Goal: Transaction & Acquisition: Subscribe to service/newsletter

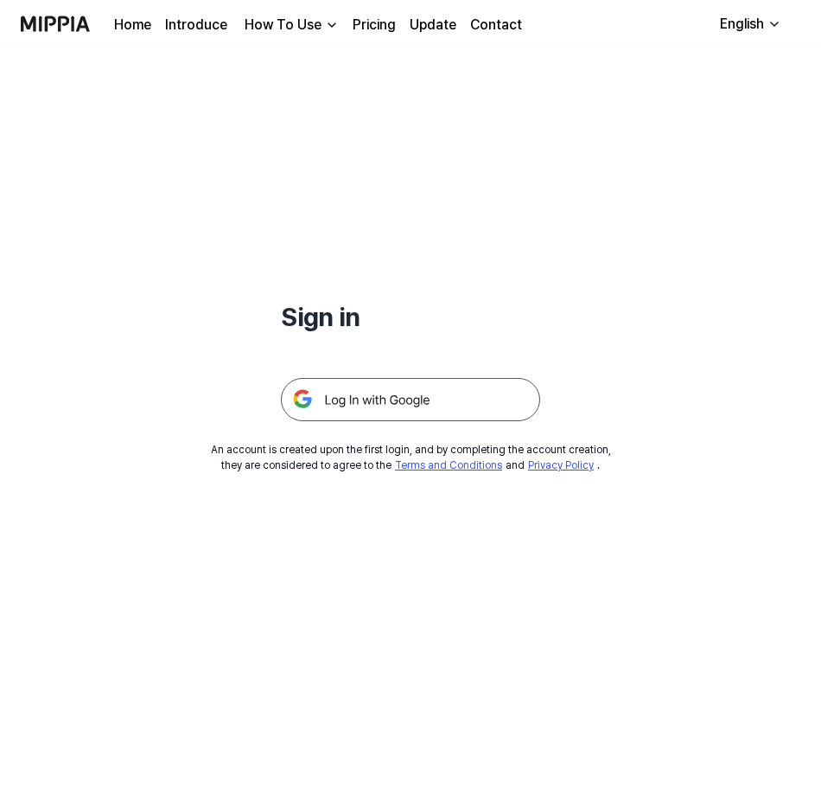
click at [395, 398] on img at bounding box center [410, 399] width 259 height 43
click at [398, 397] on img at bounding box center [410, 399] width 259 height 43
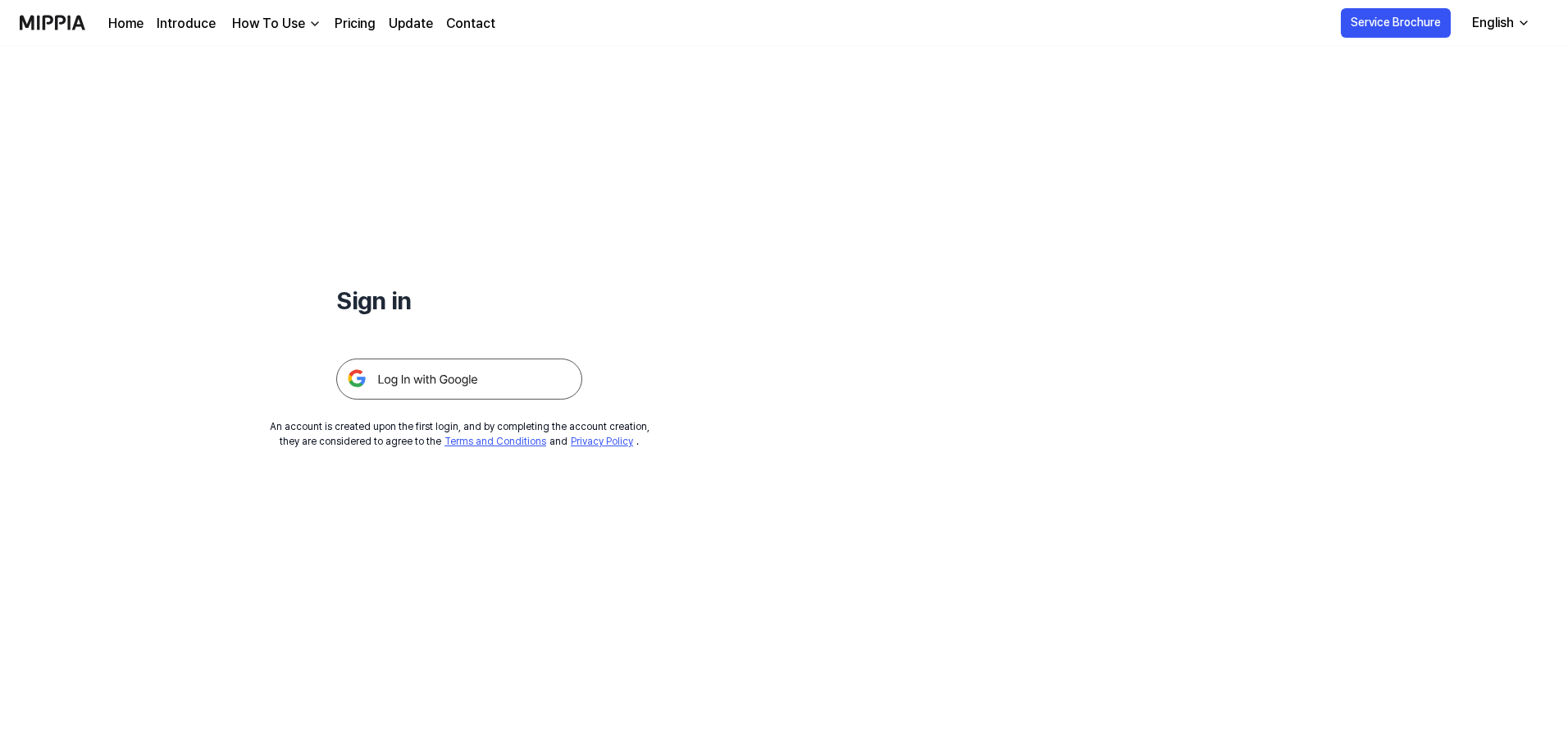
click at [427, 371] on img at bounding box center [458, 378] width 246 height 41
click at [67, 14] on img at bounding box center [52, 23] width 65 height 46
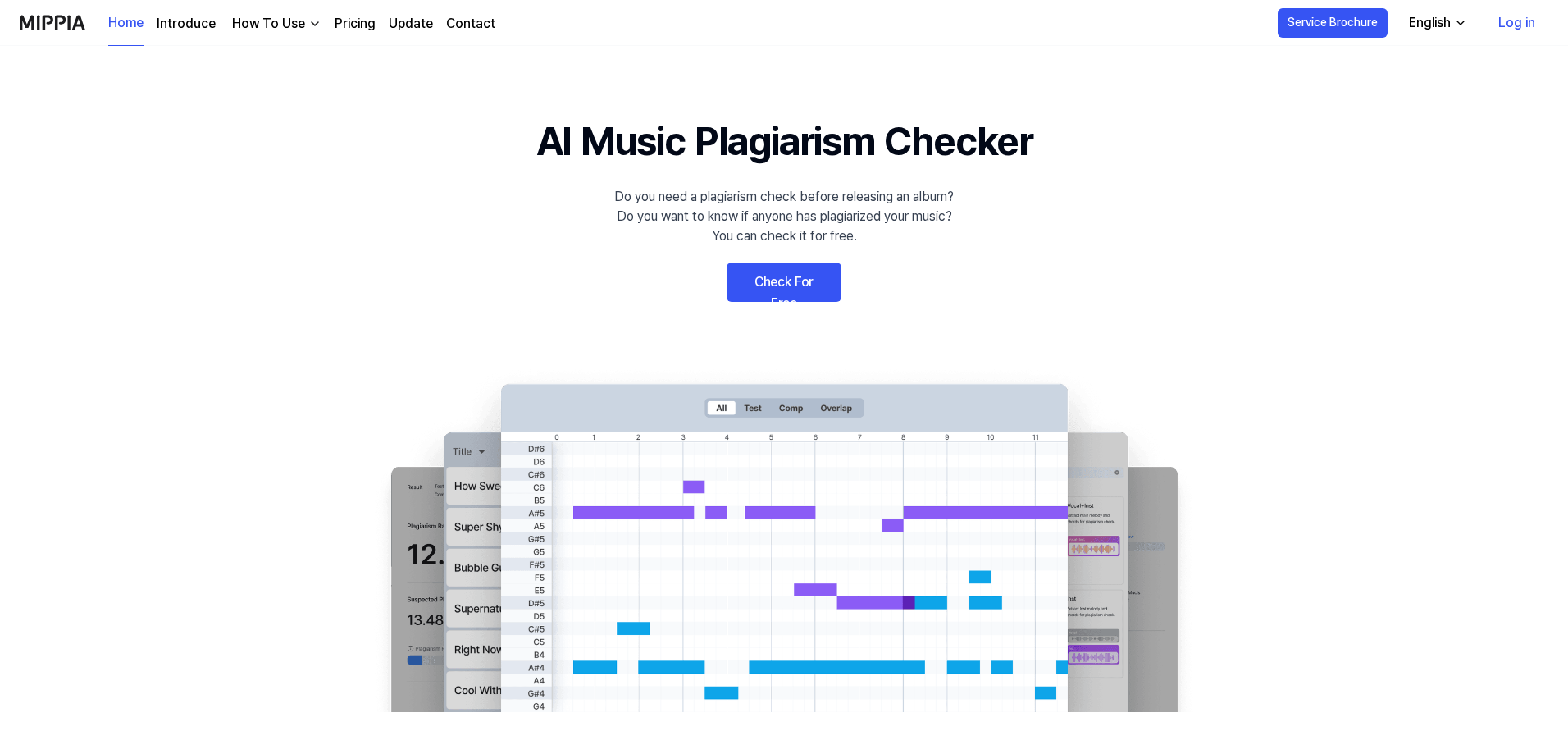
click at [121, 23] on link "Home" at bounding box center [125, 24] width 35 height 46
click at [1527, 32] on link "Log in" at bounding box center [1517, 23] width 64 height 46
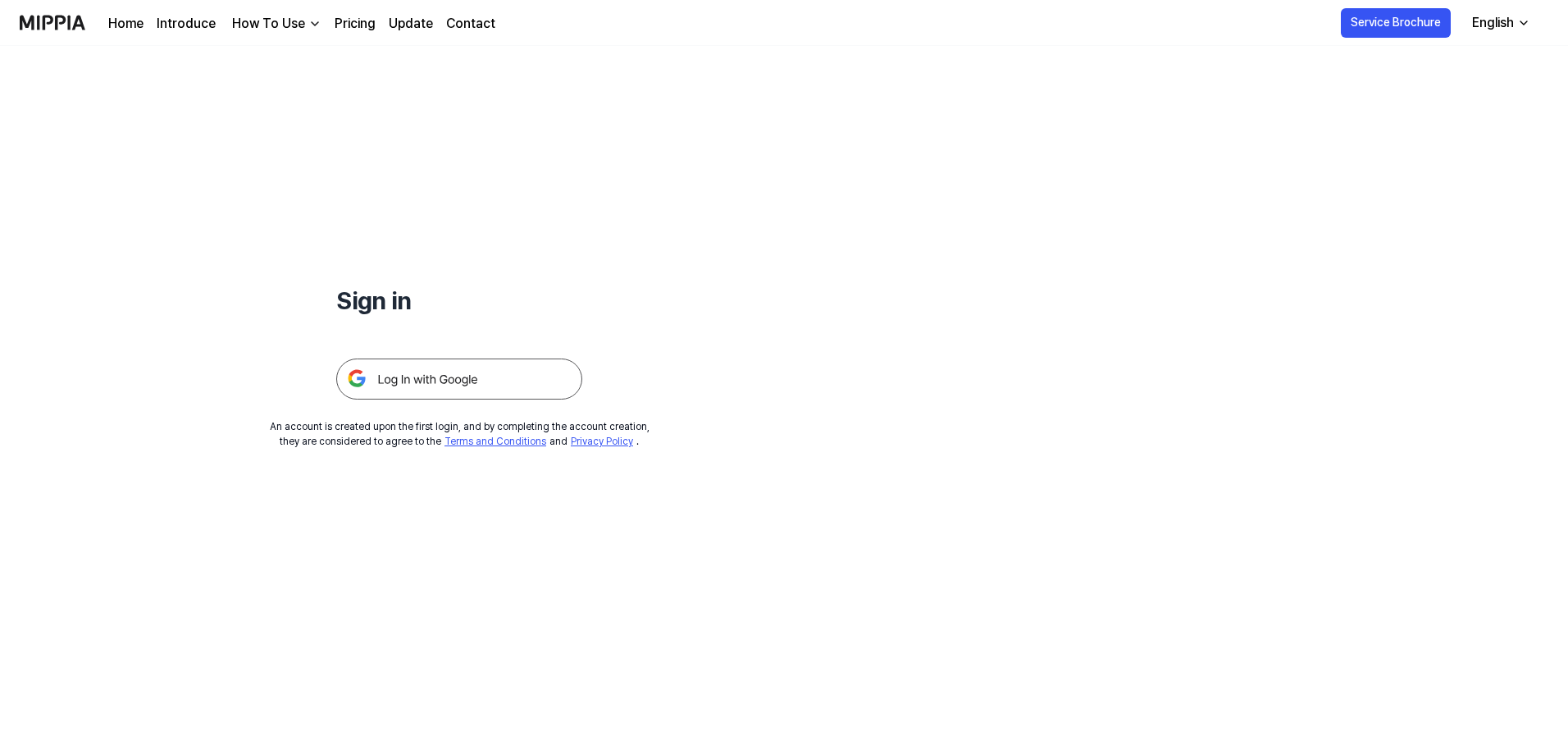
click at [463, 365] on img at bounding box center [458, 378] width 246 height 41
click at [444, 384] on img at bounding box center [458, 378] width 246 height 41
click at [126, 17] on link "Home" at bounding box center [125, 24] width 35 height 20
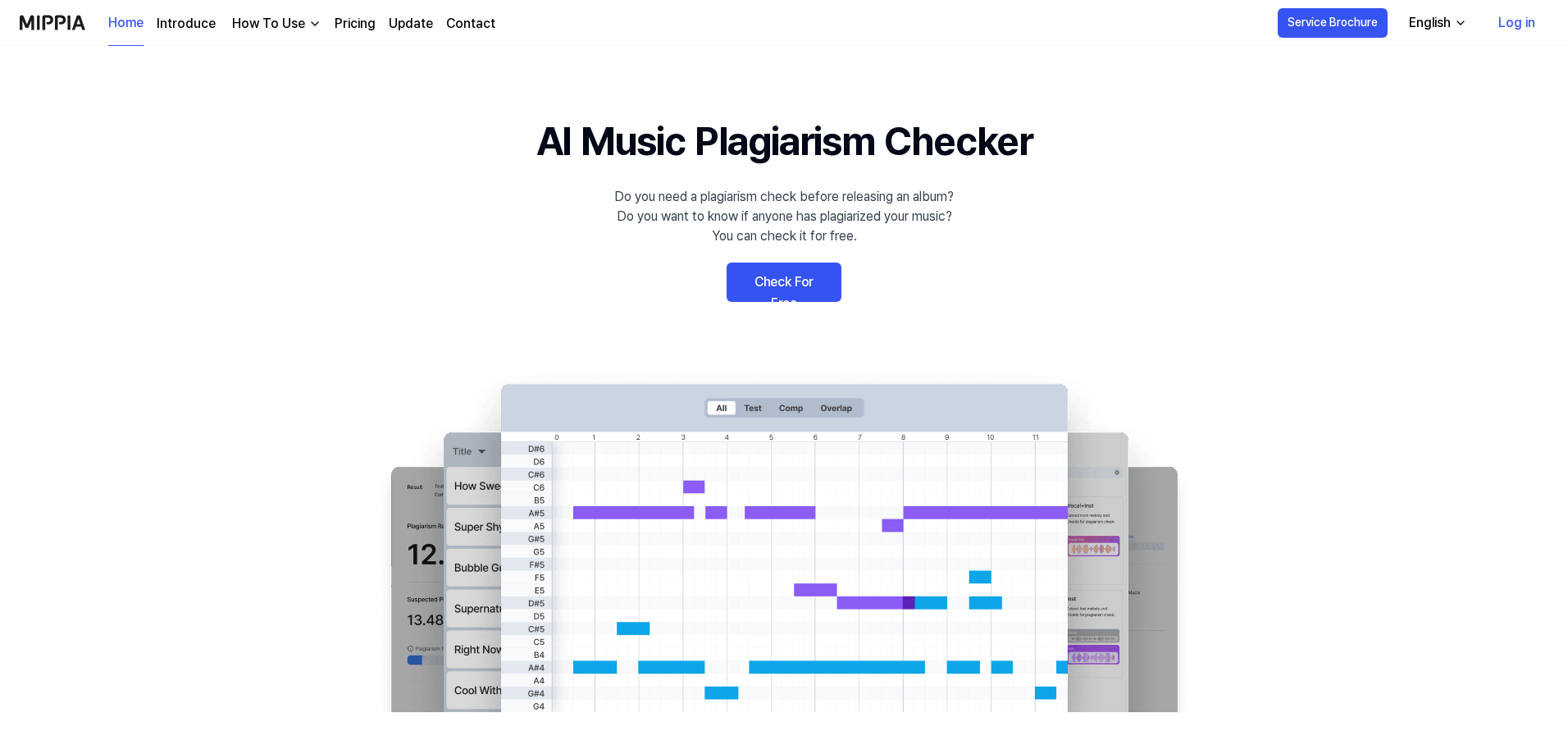
click at [265, 17] on div "How To Use" at bounding box center [268, 24] width 80 height 20
click at [268, 60] on link "Plagiarism Checker" at bounding box center [272, 61] width 157 height 33
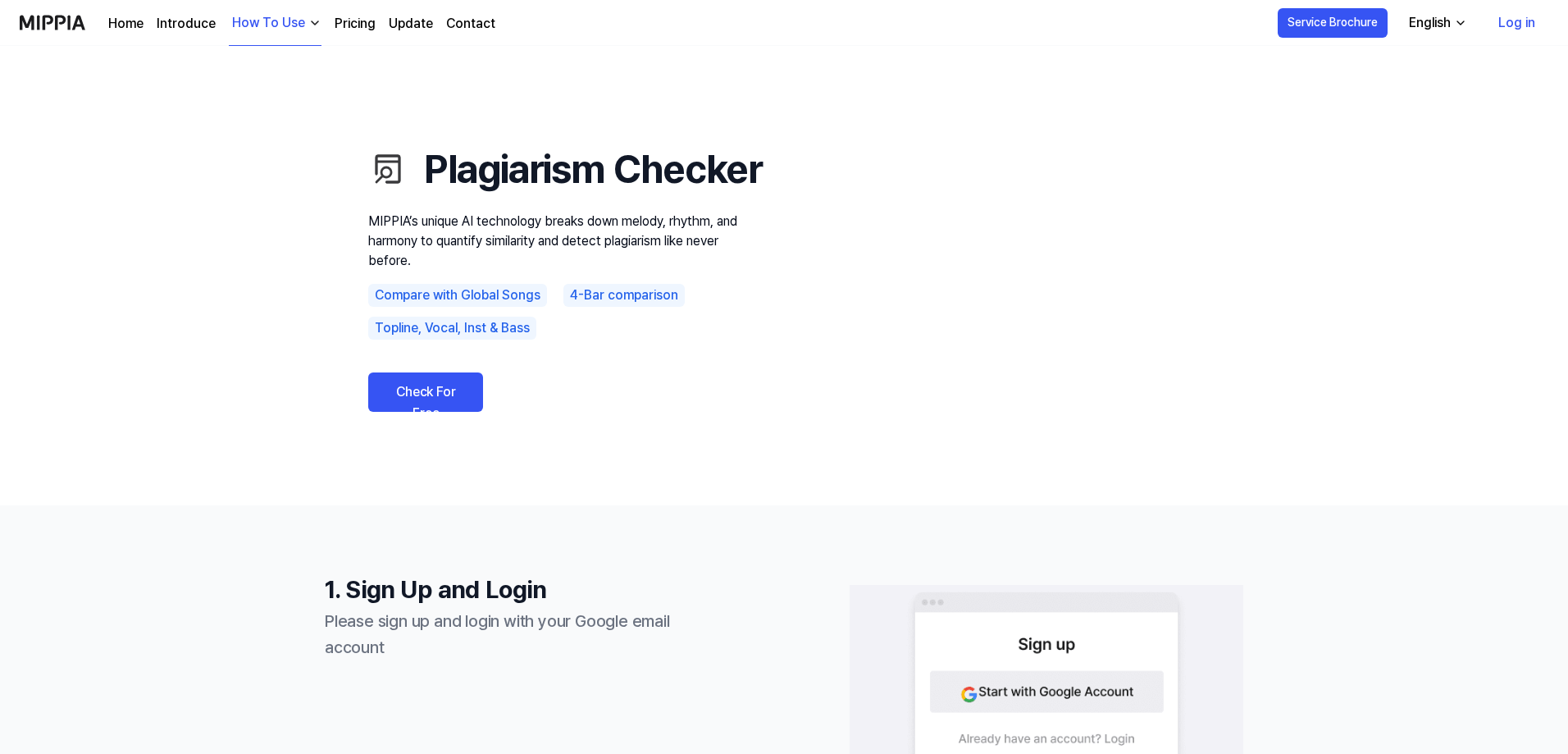
click at [188, 23] on link "Introduce" at bounding box center [186, 24] width 59 height 20
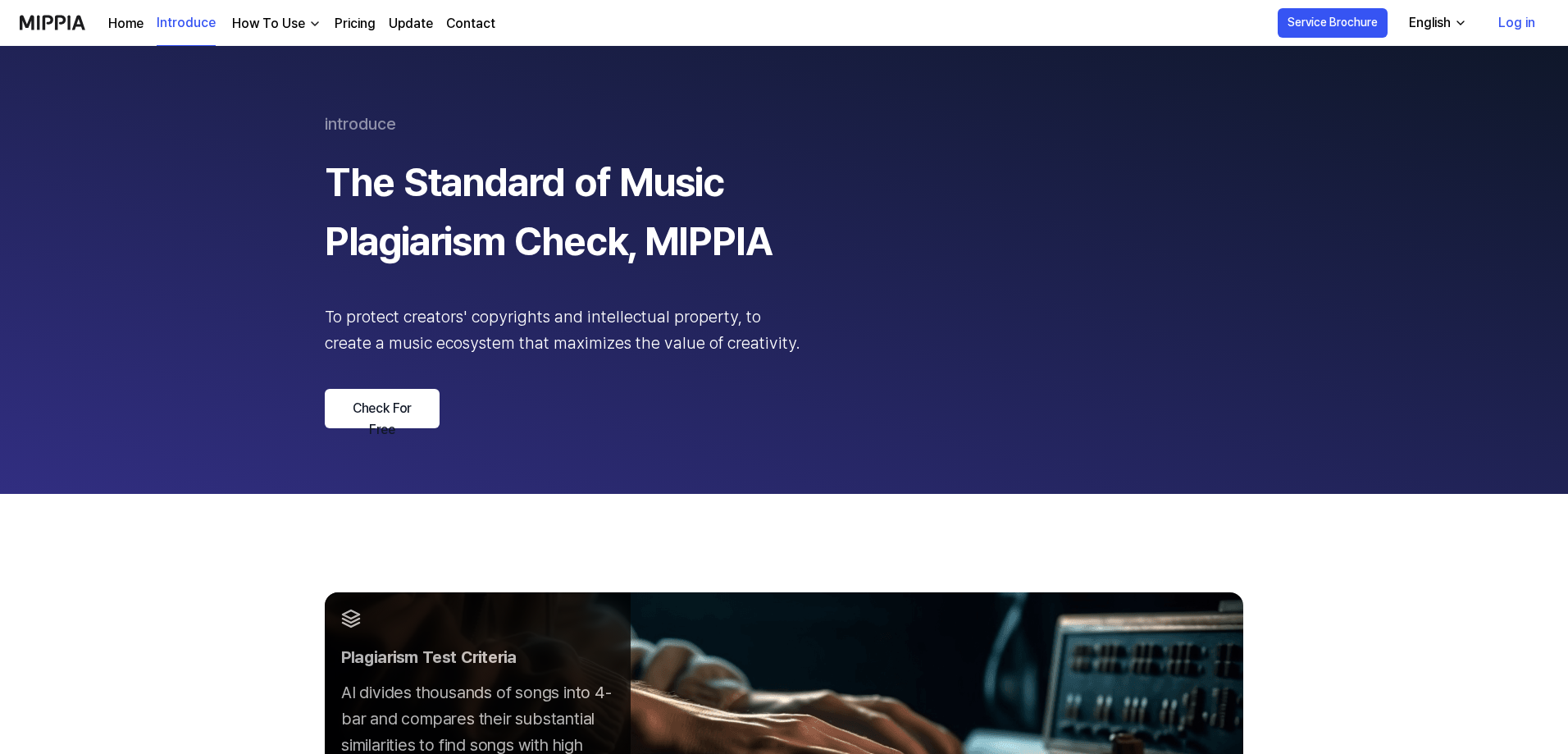
click at [1517, 12] on link "Log in" at bounding box center [1517, 23] width 64 height 46
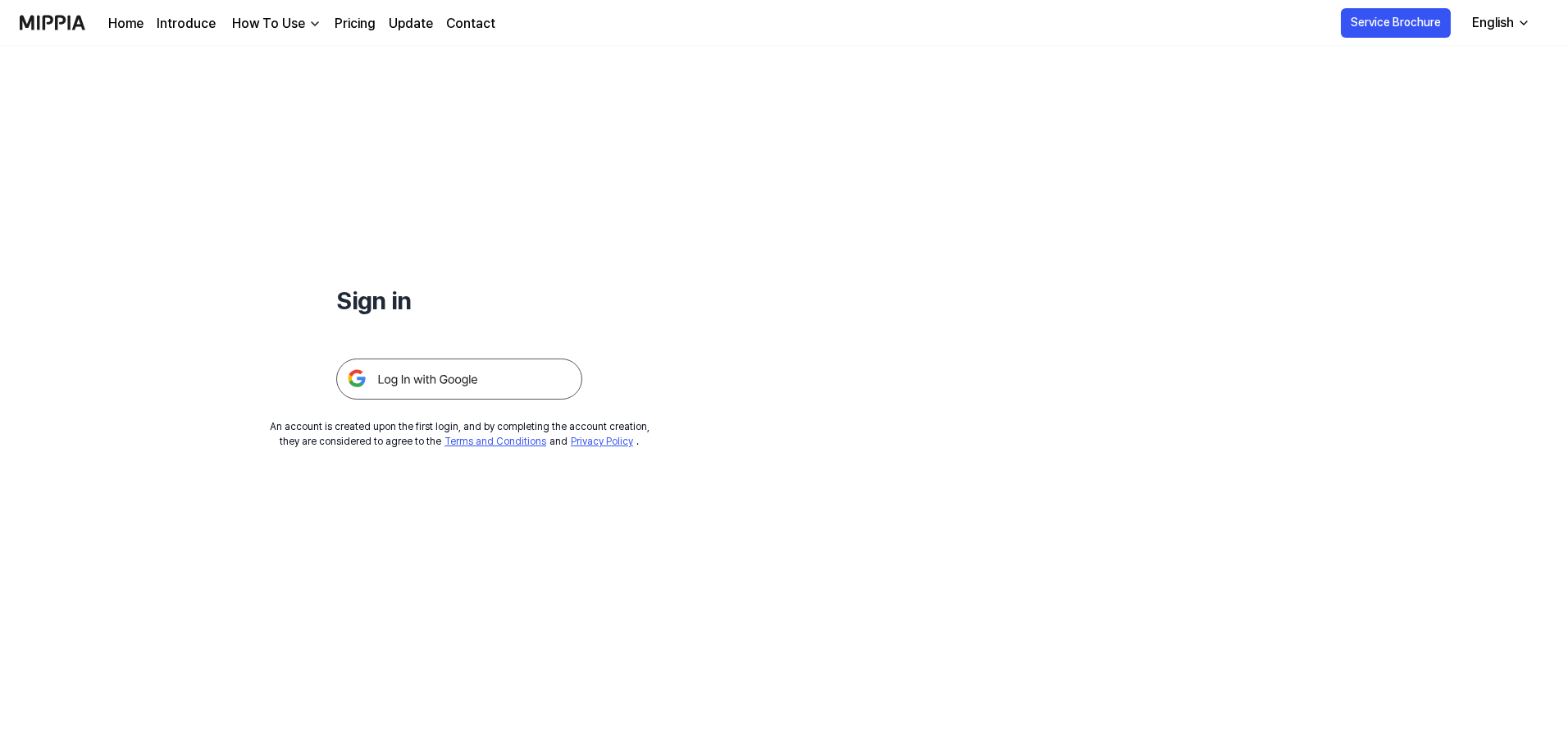
click at [422, 384] on img at bounding box center [458, 378] width 246 height 41
click at [59, 25] on img at bounding box center [52, 23] width 65 height 46
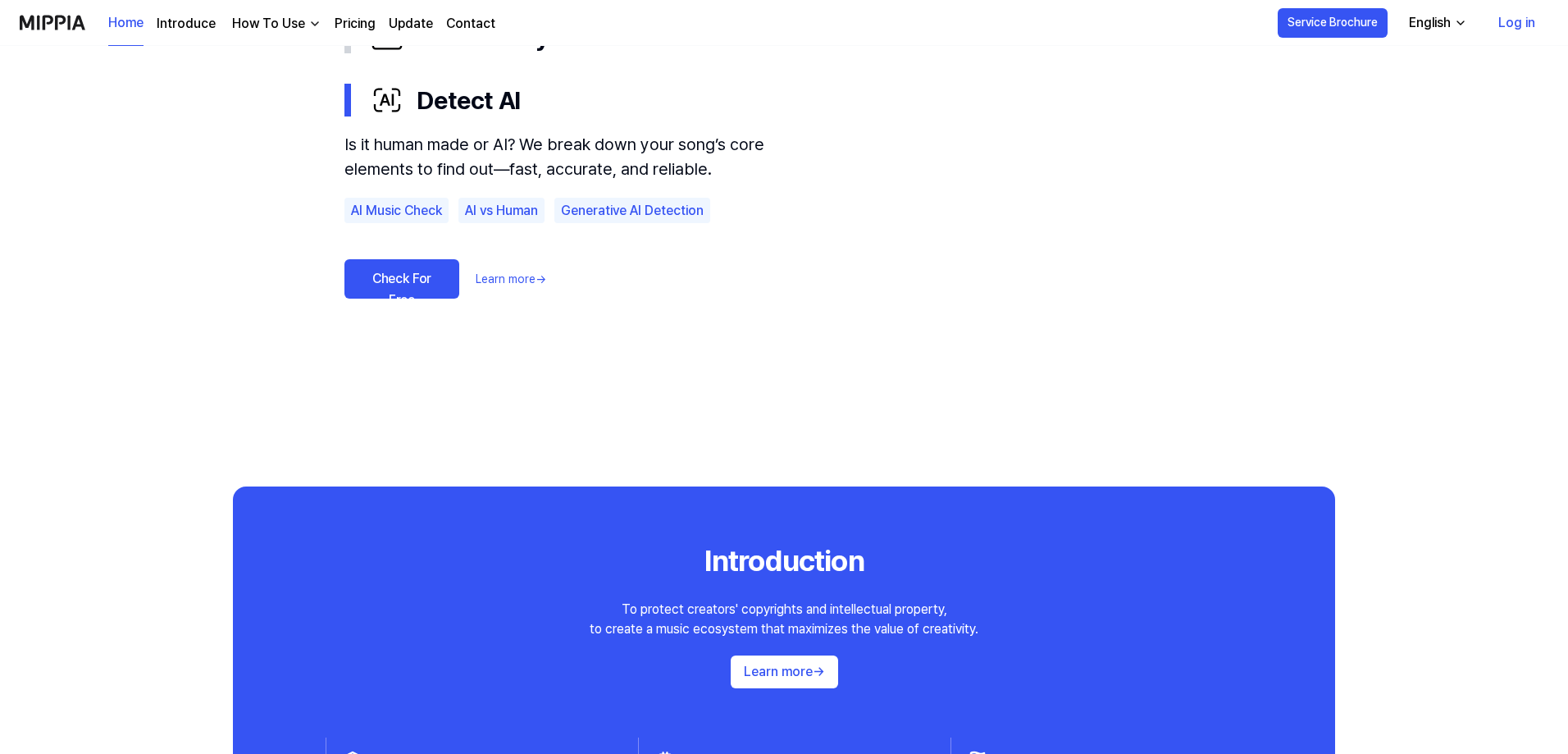
scroll to position [980, 0]
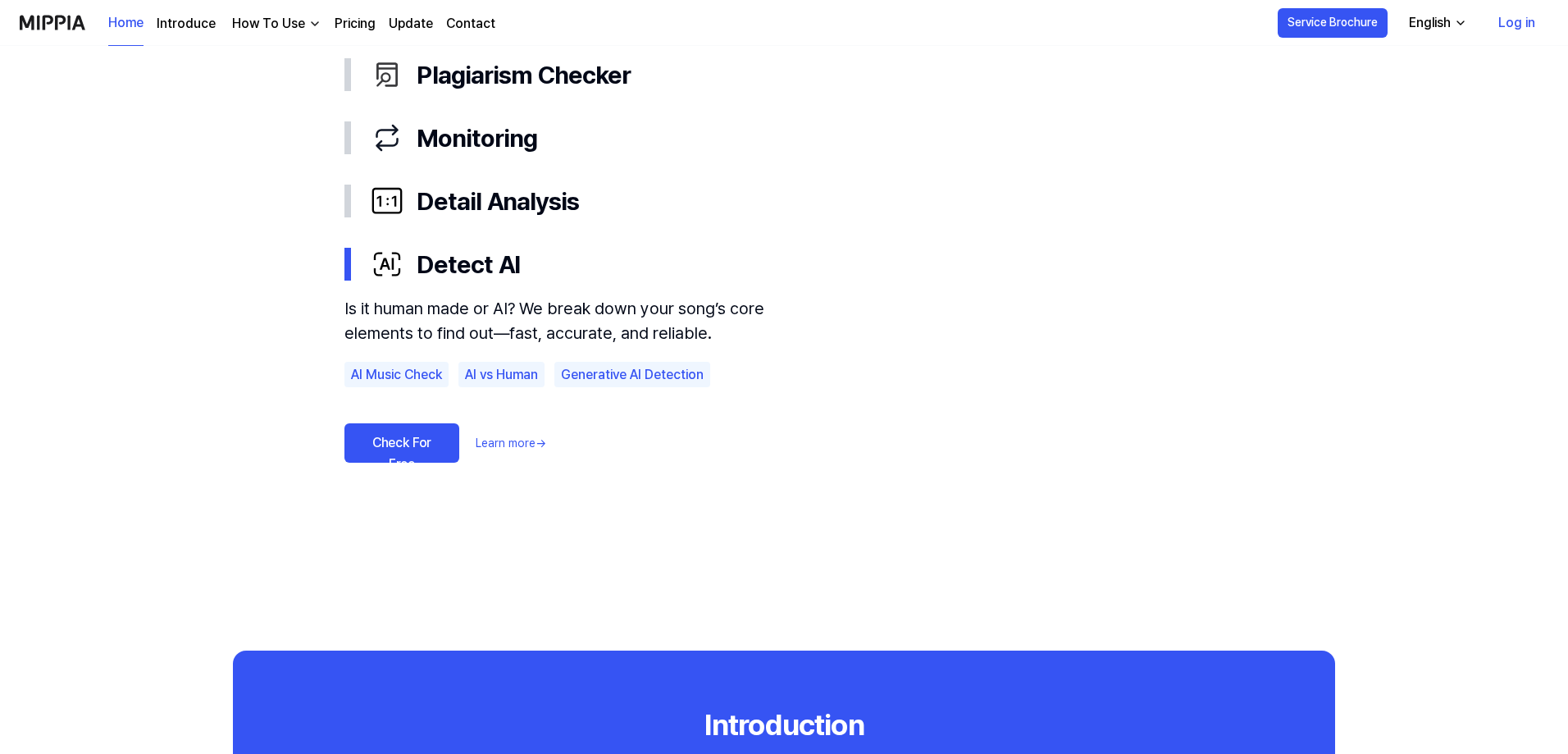
click at [433, 441] on link "Check For Free" at bounding box center [401, 442] width 115 height 39
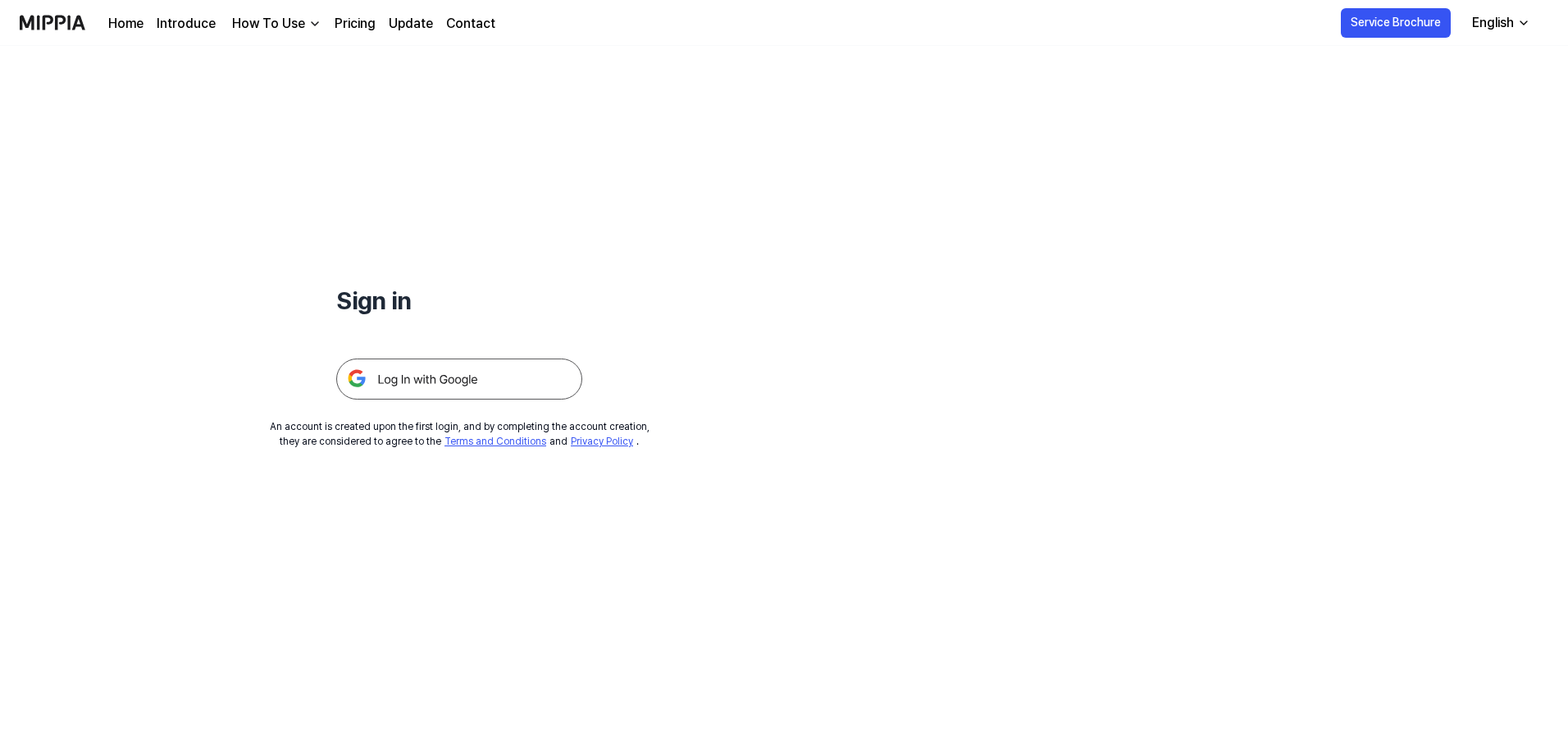
click at [394, 367] on img at bounding box center [458, 378] width 246 height 41
click at [296, 98] on div "Sign in An account is created upon the first login, and by completing the accou…" at bounding box center [459, 247] width 918 height 403
click at [233, 68] on div "Sign in An account is created upon the first login, and by completing the accou…" at bounding box center [459, 247] width 918 height 403
click at [421, 374] on img at bounding box center [458, 378] width 246 height 41
click at [130, 26] on link "Home" at bounding box center [125, 24] width 35 height 20
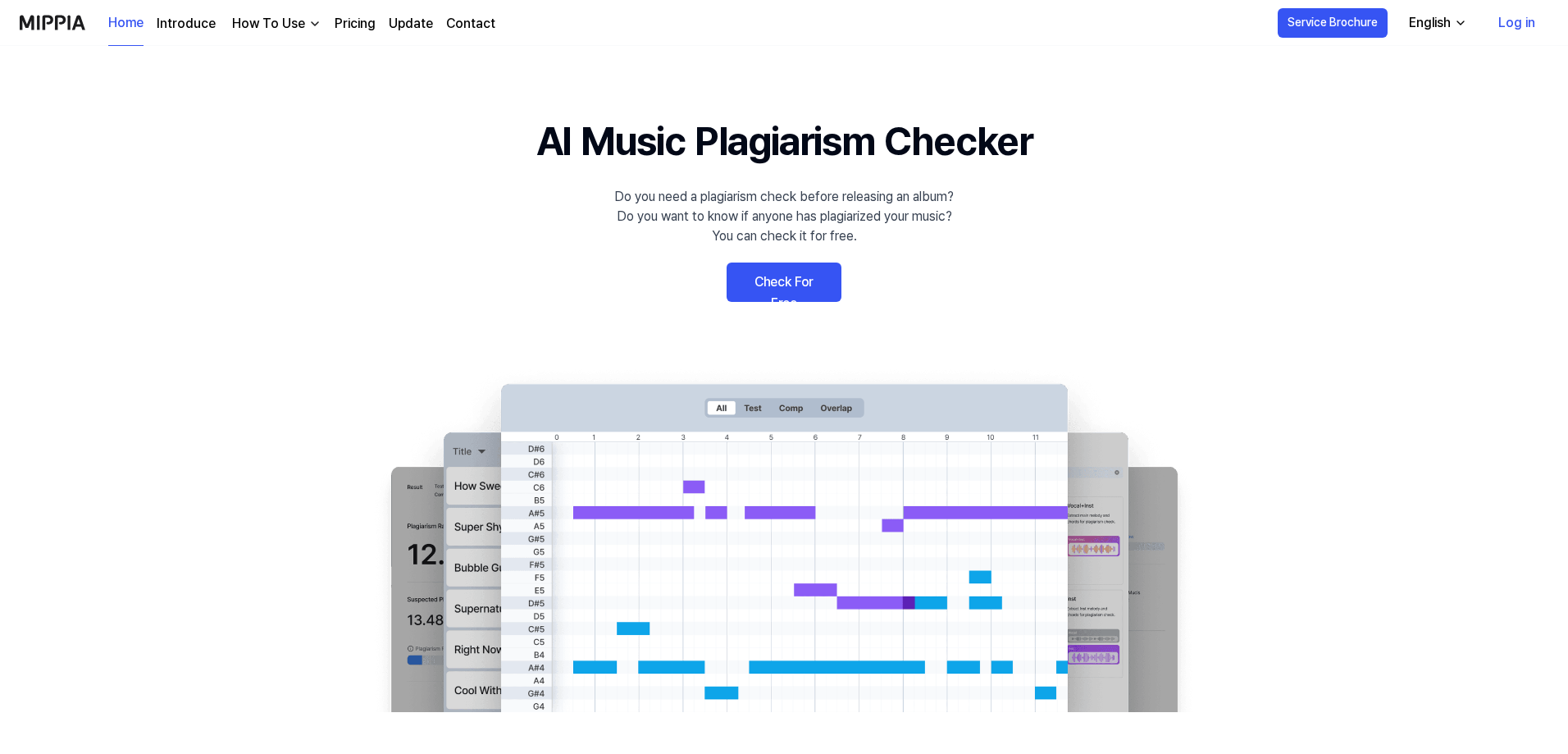
click at [793, 291] on link "Check For Free" at bounding box center [784, 282] width 115 height 39
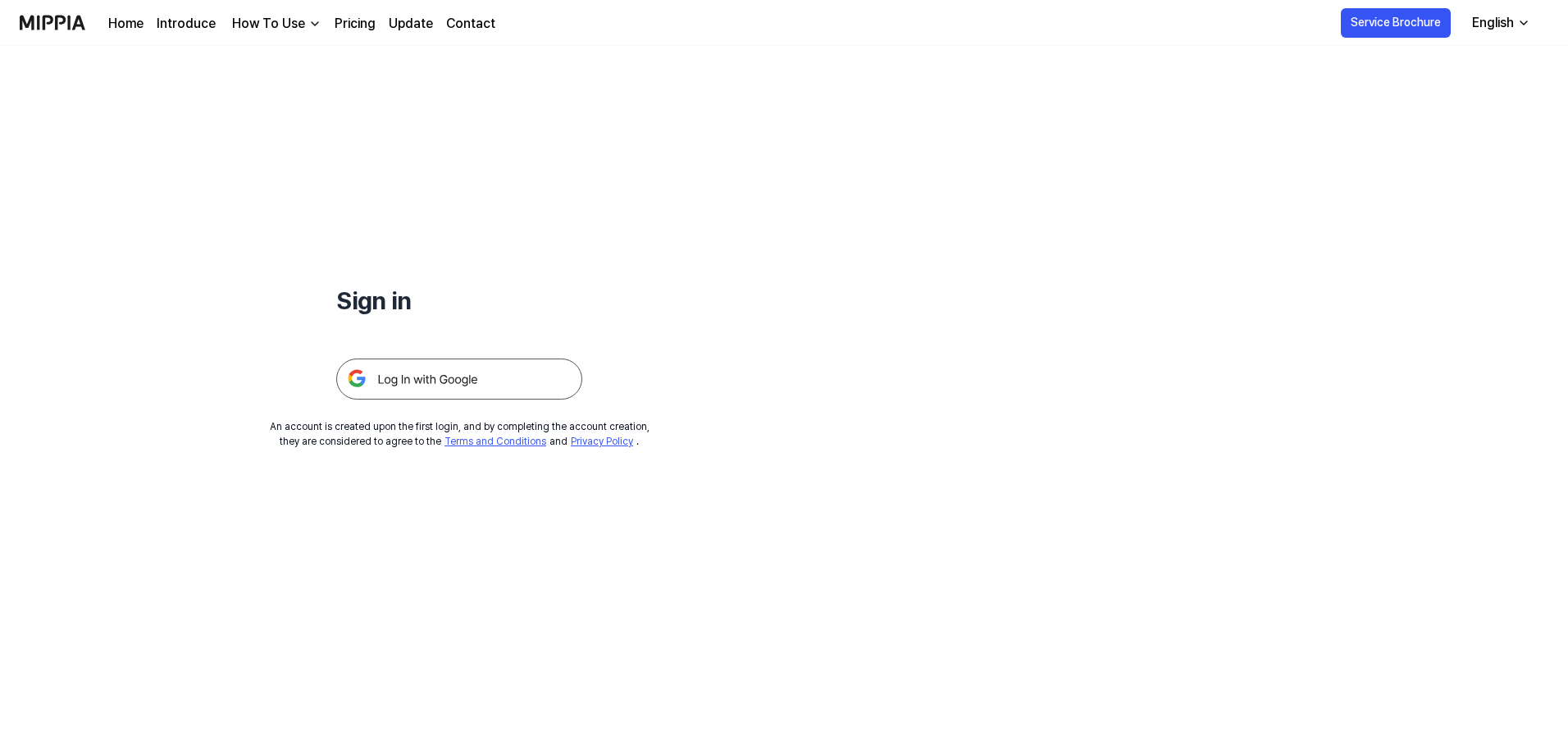
click at [402, 384] on img at bounding box center [458, 378] width 246 height 41
click at [260, 20] on div "How To Use" at bounding box center [268, 24] width 80 height 20
click at [258, 158] on link "Detect AI" at bounding box center [272, 158] width 157 height 33
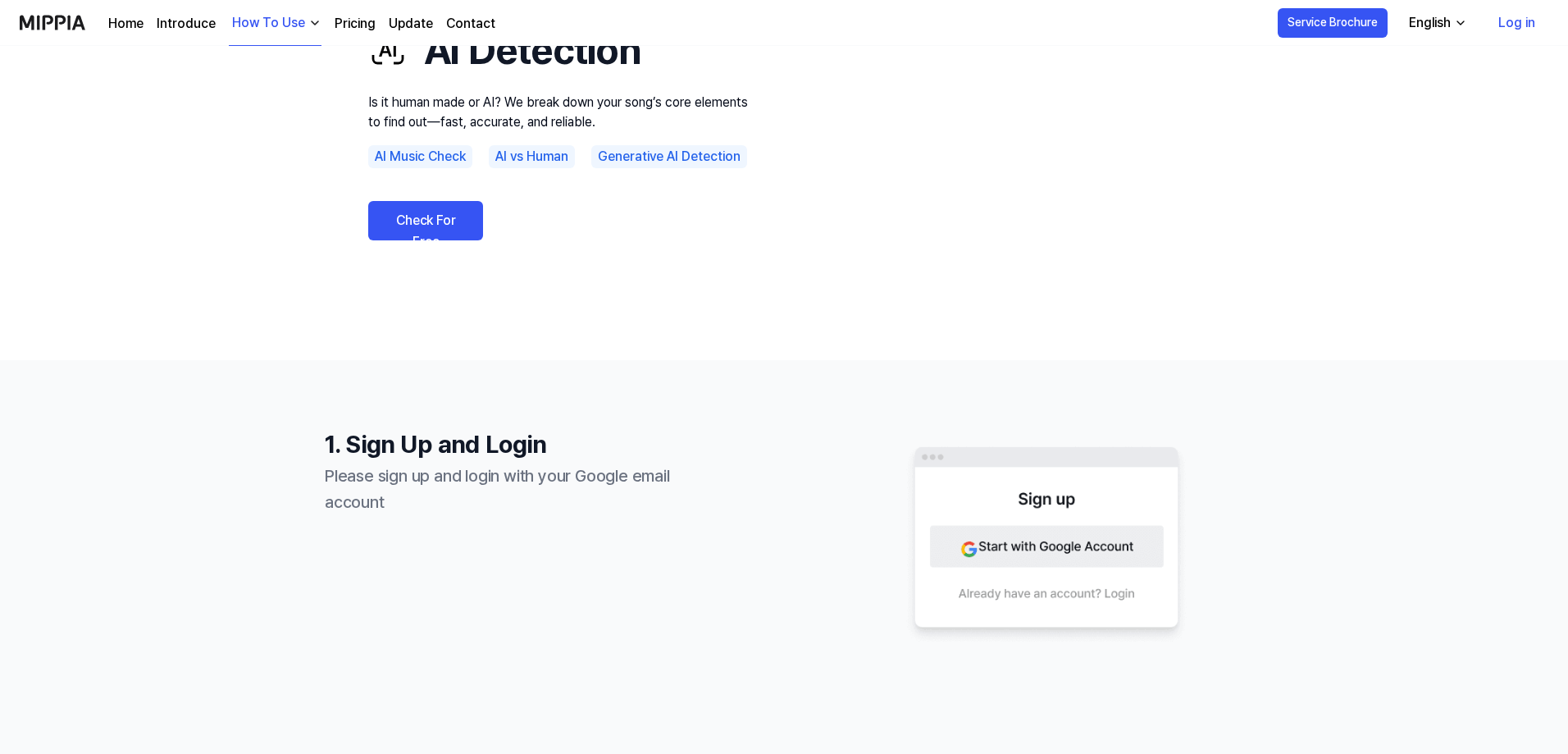
scroll to position [164, 0]
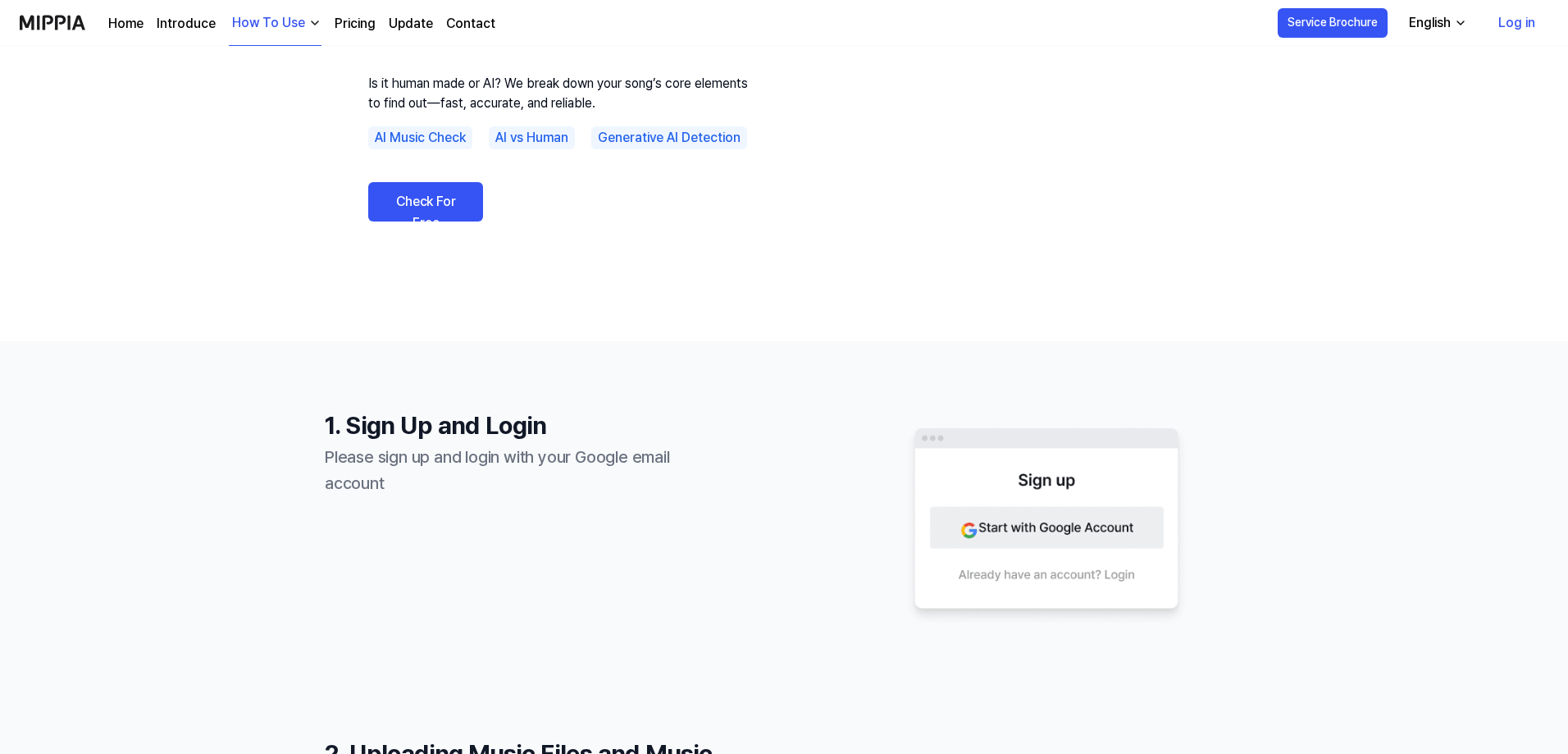
click at [457, 209] on link "Check For Free" at bounding box center [425, 201] width 115 height 39
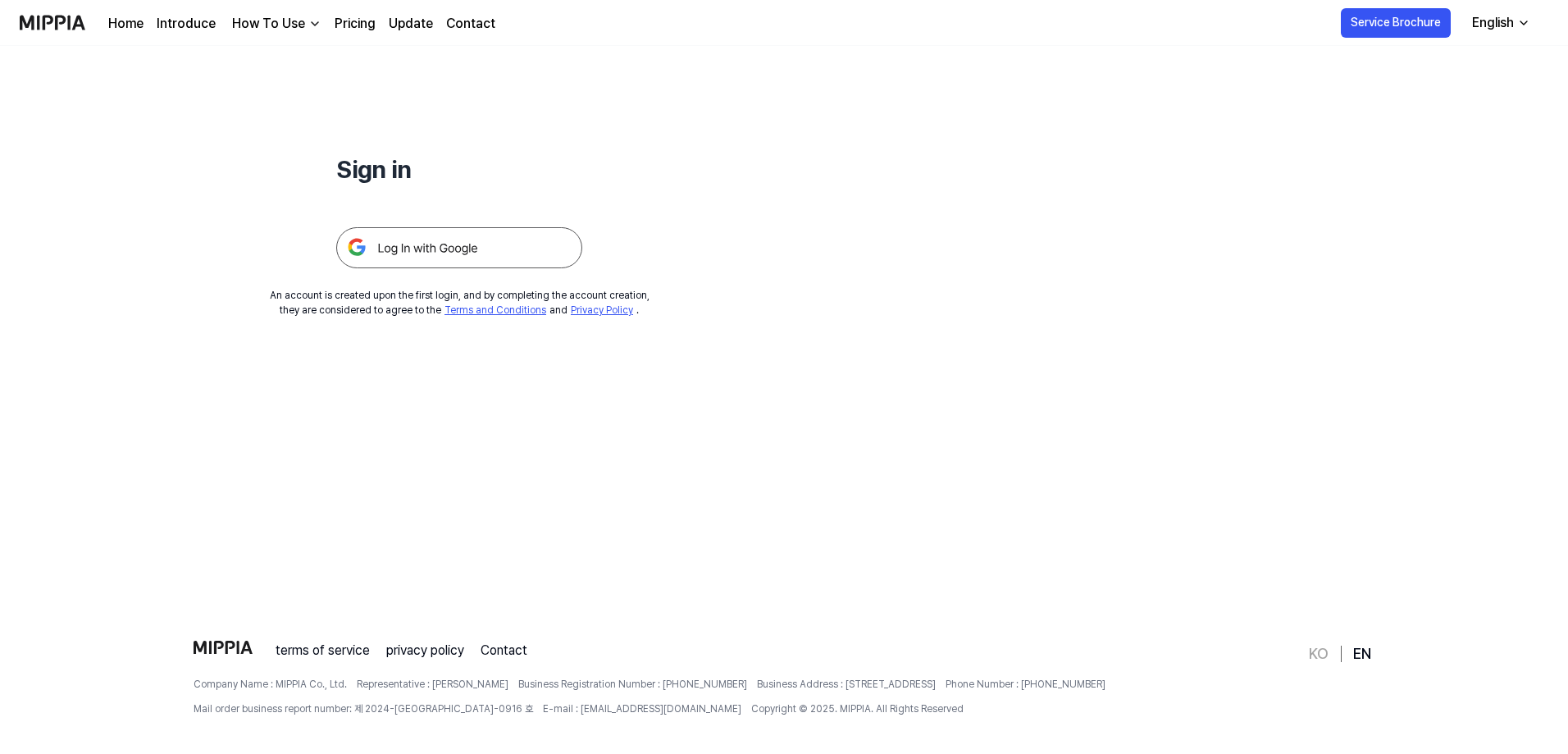
scroll to position [157, 0]
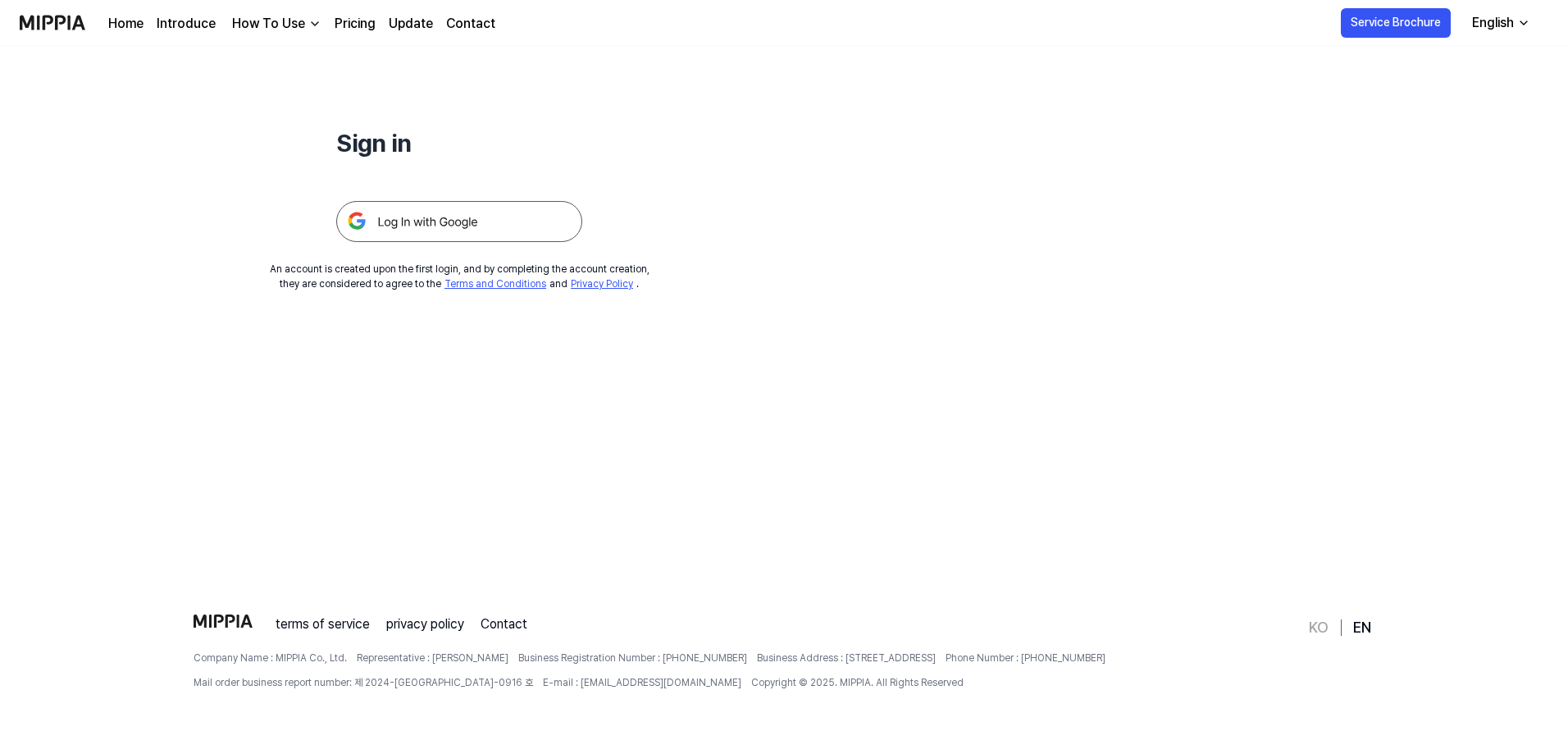
click at [431, 221] on img at bounding box center [458, 221] width 246 height 41
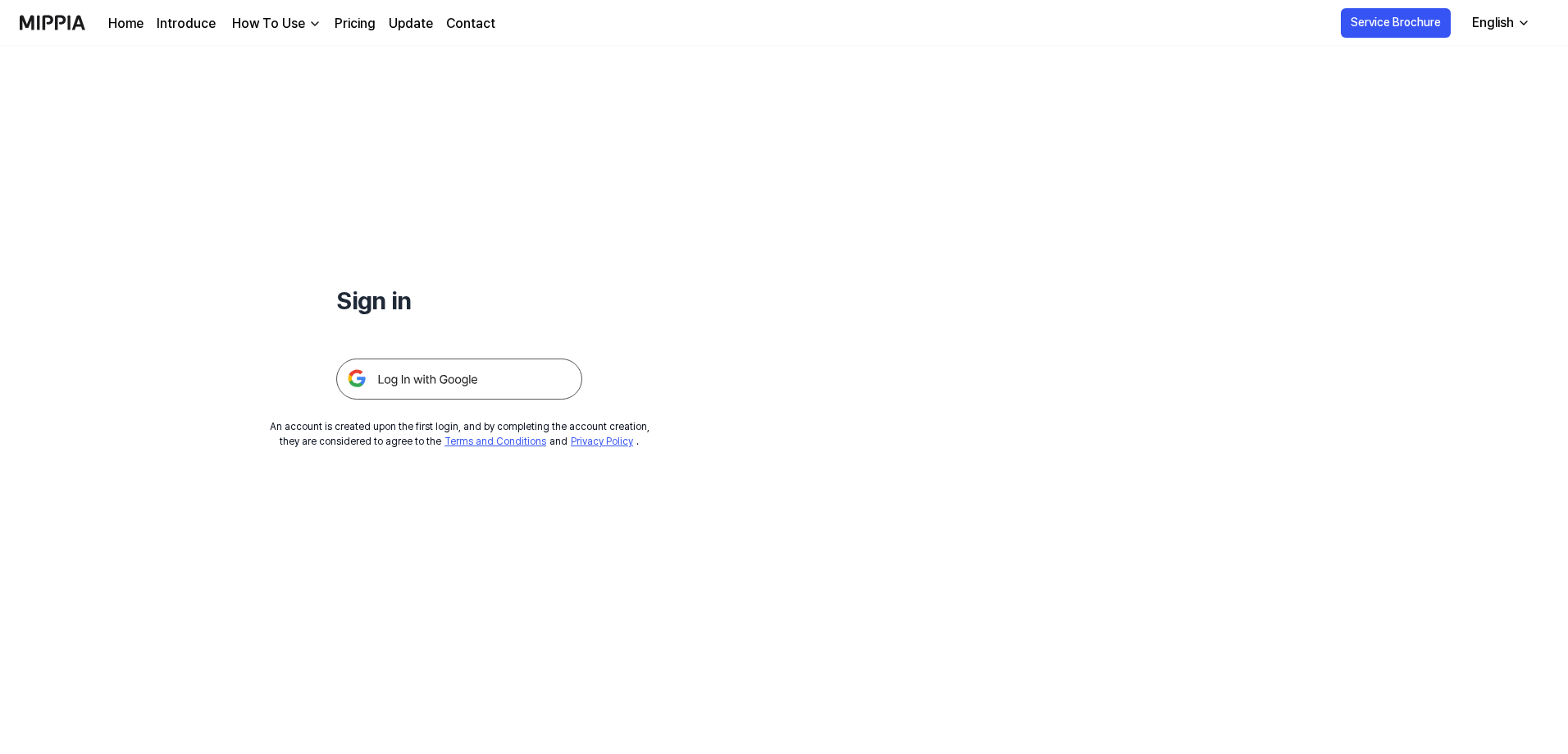
click at [356, 21] on link "Pricing" at bounding box center [355, 24] width 41 height 20
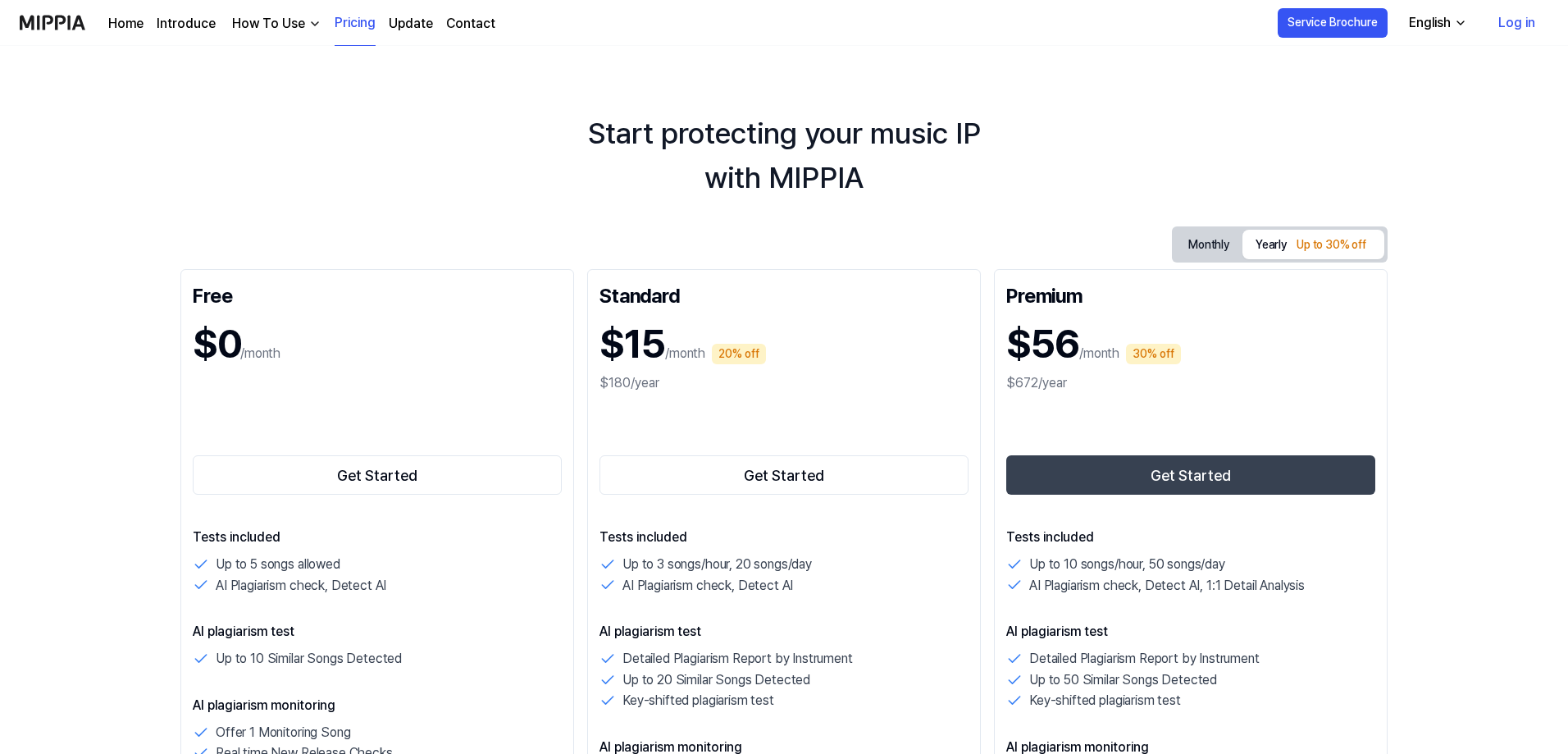
click at [269, 19] on div "How To Use" at bounding box center [268, 24] width 80 height 20
click at [258, 90] on link "Monitoring" at bounding box center [272, 93] width 157 height 33
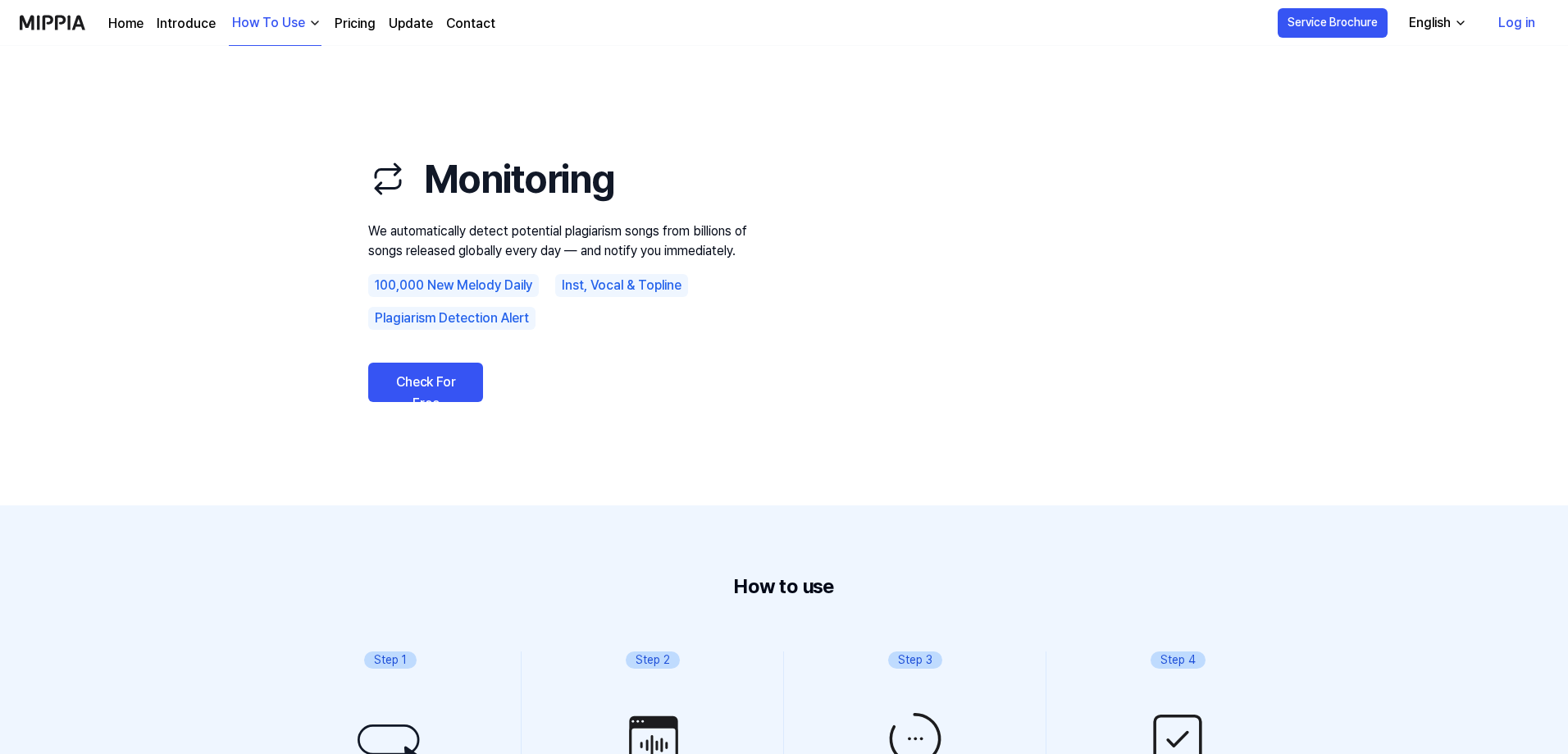
click at [410, 372] on link "Check For Free" at bounding box center [425, 381] width 115 height 39
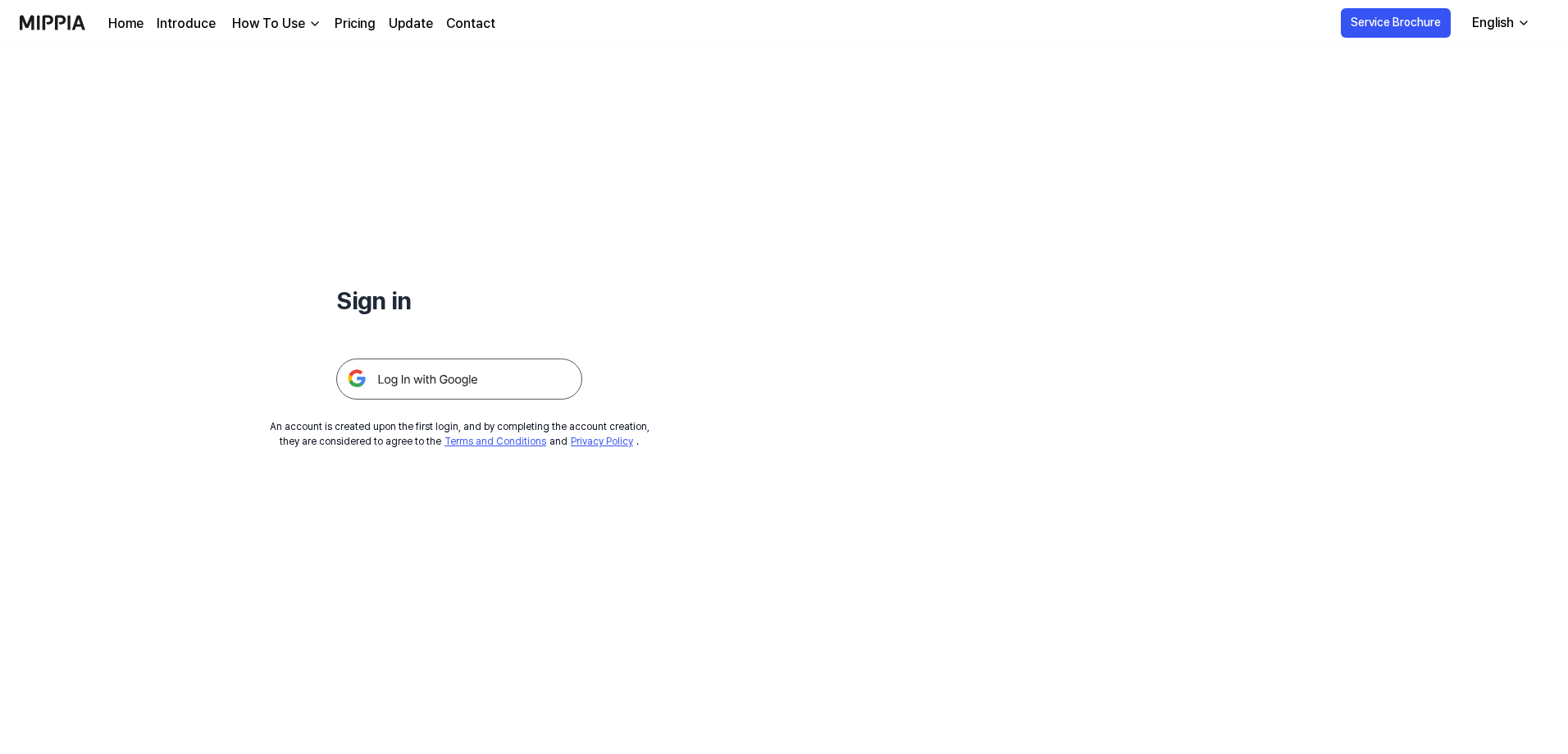
click at [411, 372] on img at bounding box center [458, 378] width 246 height 41
click at [406, 28] on link "Update" at bounding box center [411, 24] width 45 height 20
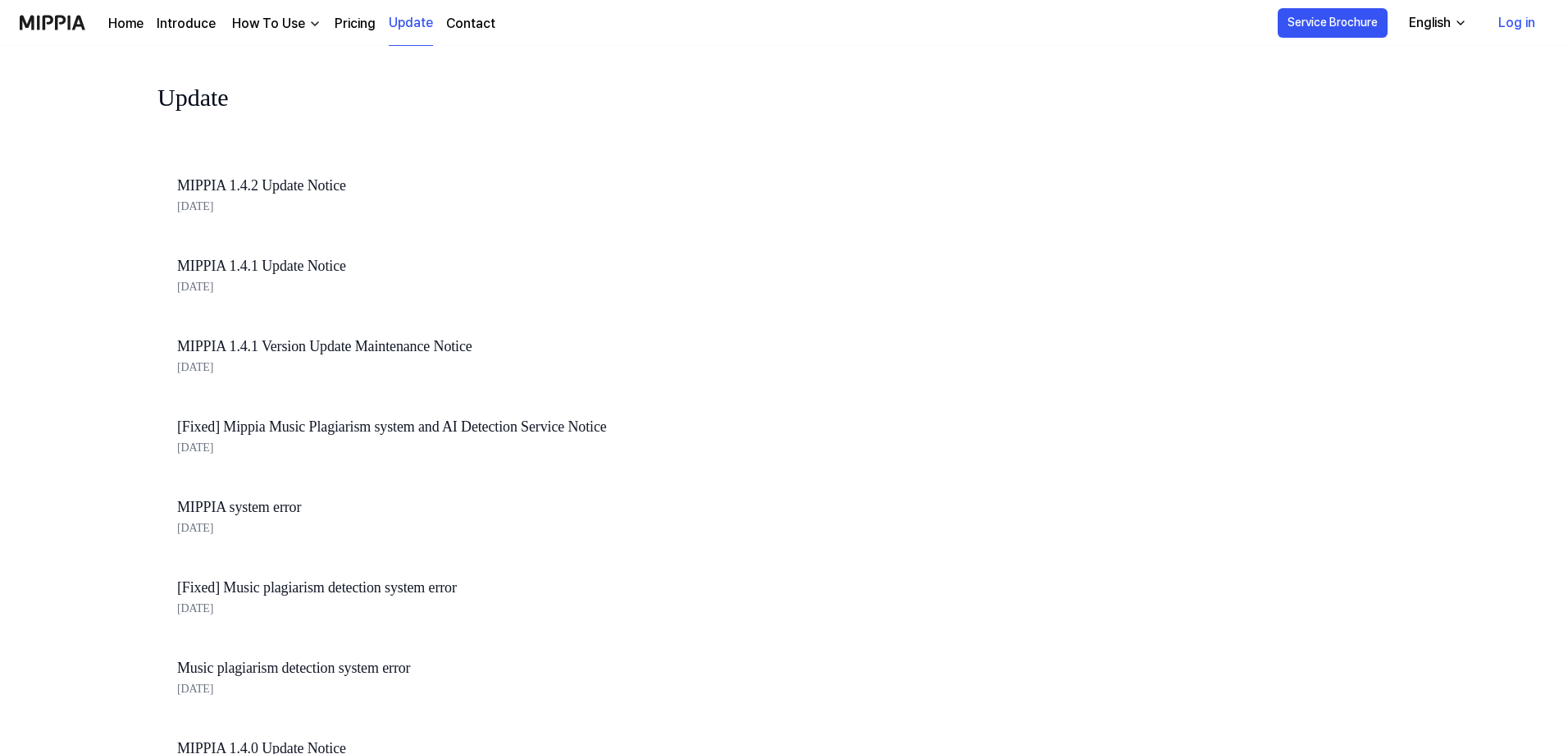
click at [304, 182] on link "MIPPIA 1.4.2 Update Notice" at bounding box center [456, 185] width 558 height 24
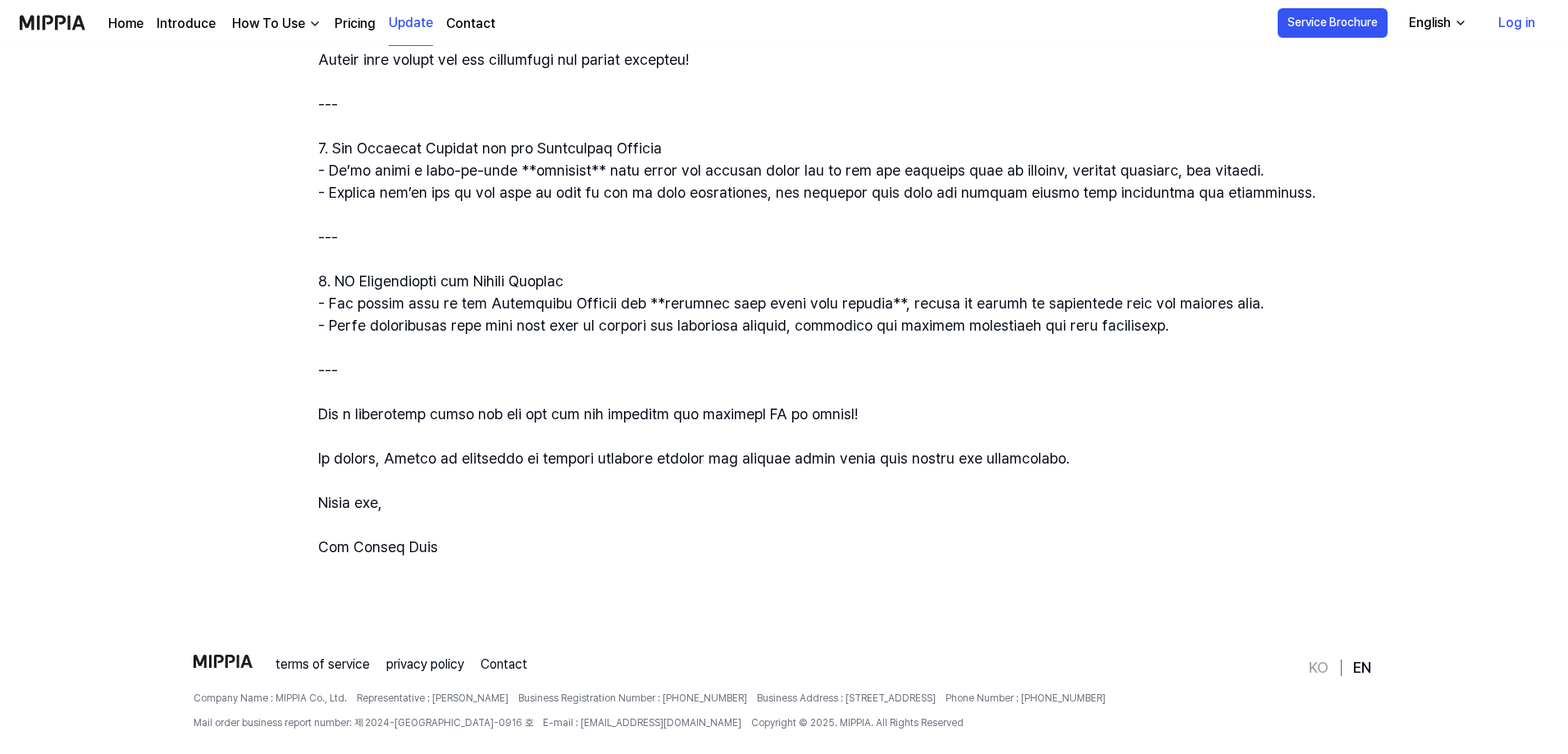
scroll to position [396, 0]
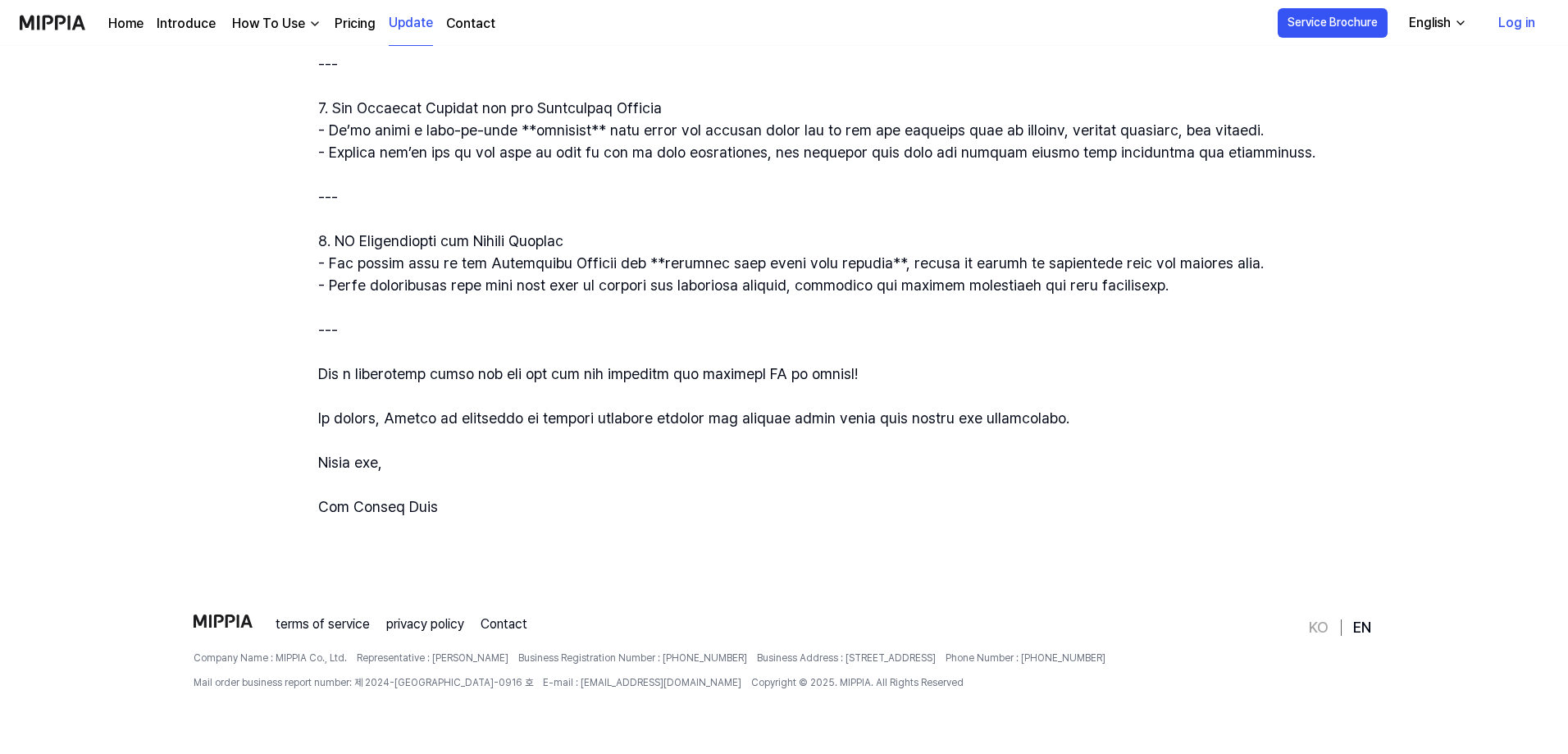
click at [1356, 627] on link "EN" at bounding box center [1362, 627] width 18 height 20
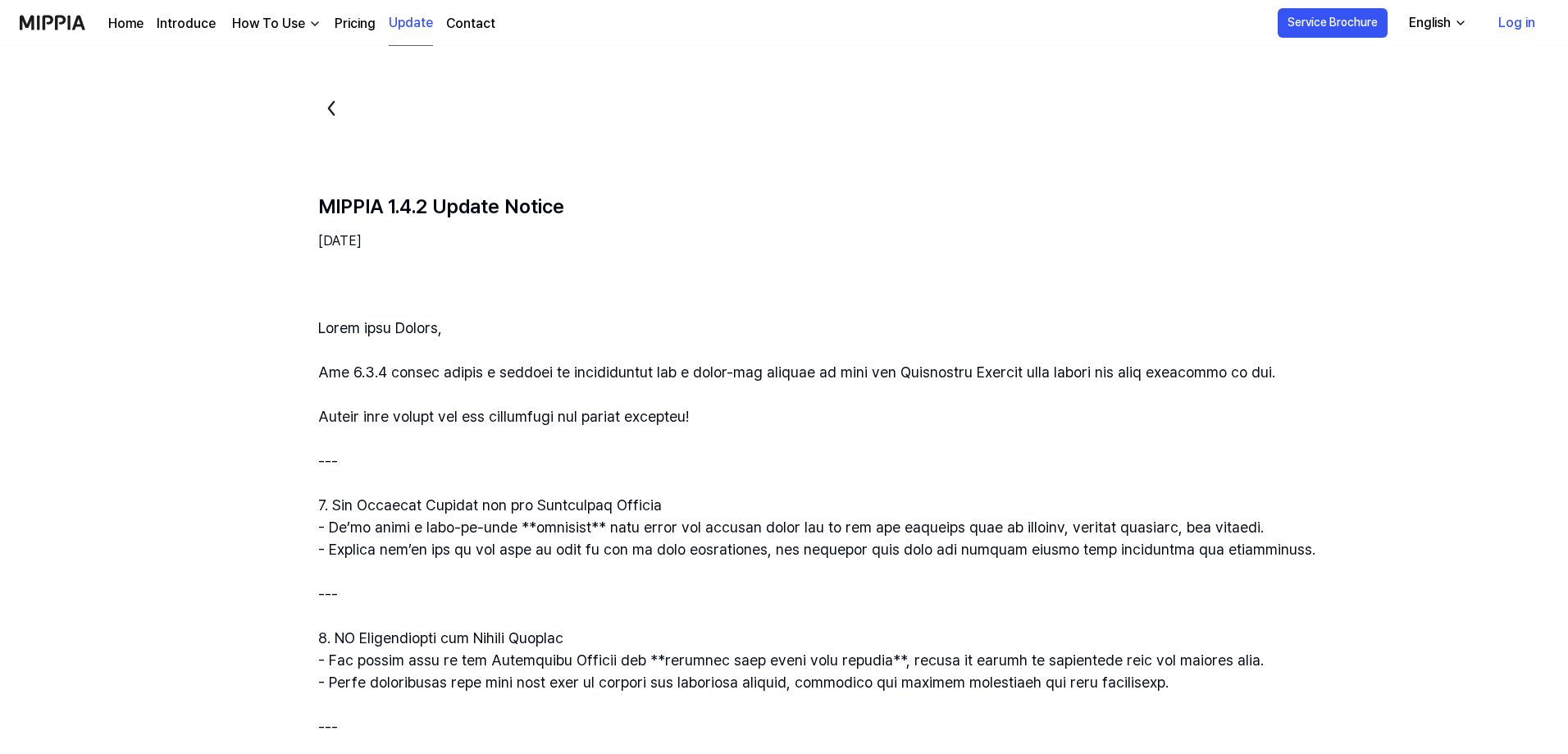
click at [1430, 17] on div "English" at bounding box center [1430, 23] width 48 height 20
click at [1371, 57] on link "English" at bounding box center [1392, 66] width 157 height 33
click at [1341, 15] on button "Service Brochure" at bounding box center [1333, 23] width 110 height 29
click at [1055, 201] on div "MIPPIA 1.4.2 Update Notice" at bounding box center [862, 207] width 1089 height 23
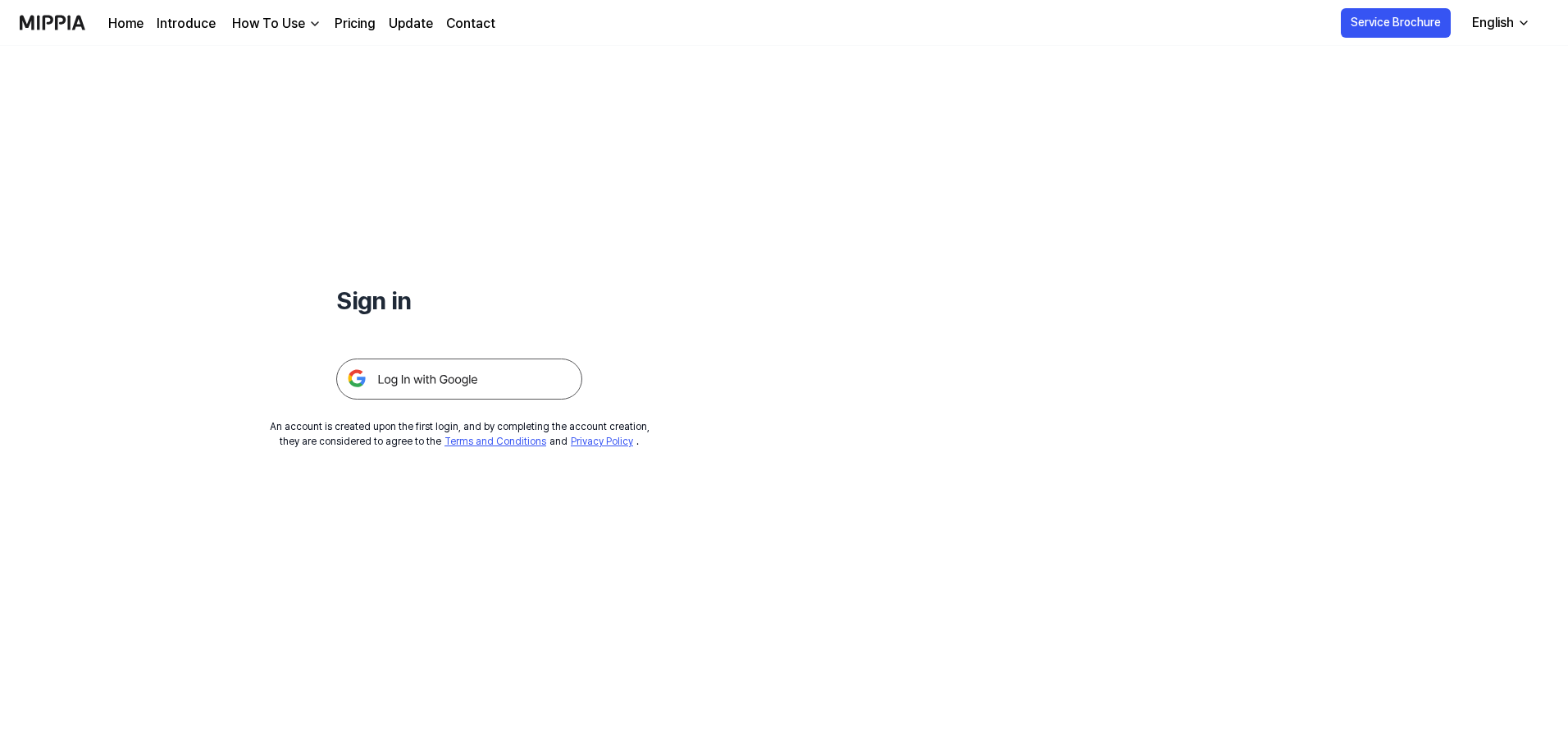
click at [452, 378] on img at bounding box center [458, 378] width 246 height 41
click at [137, 26] on link "Home" at bounding box center [125, 24] width 35 height 20
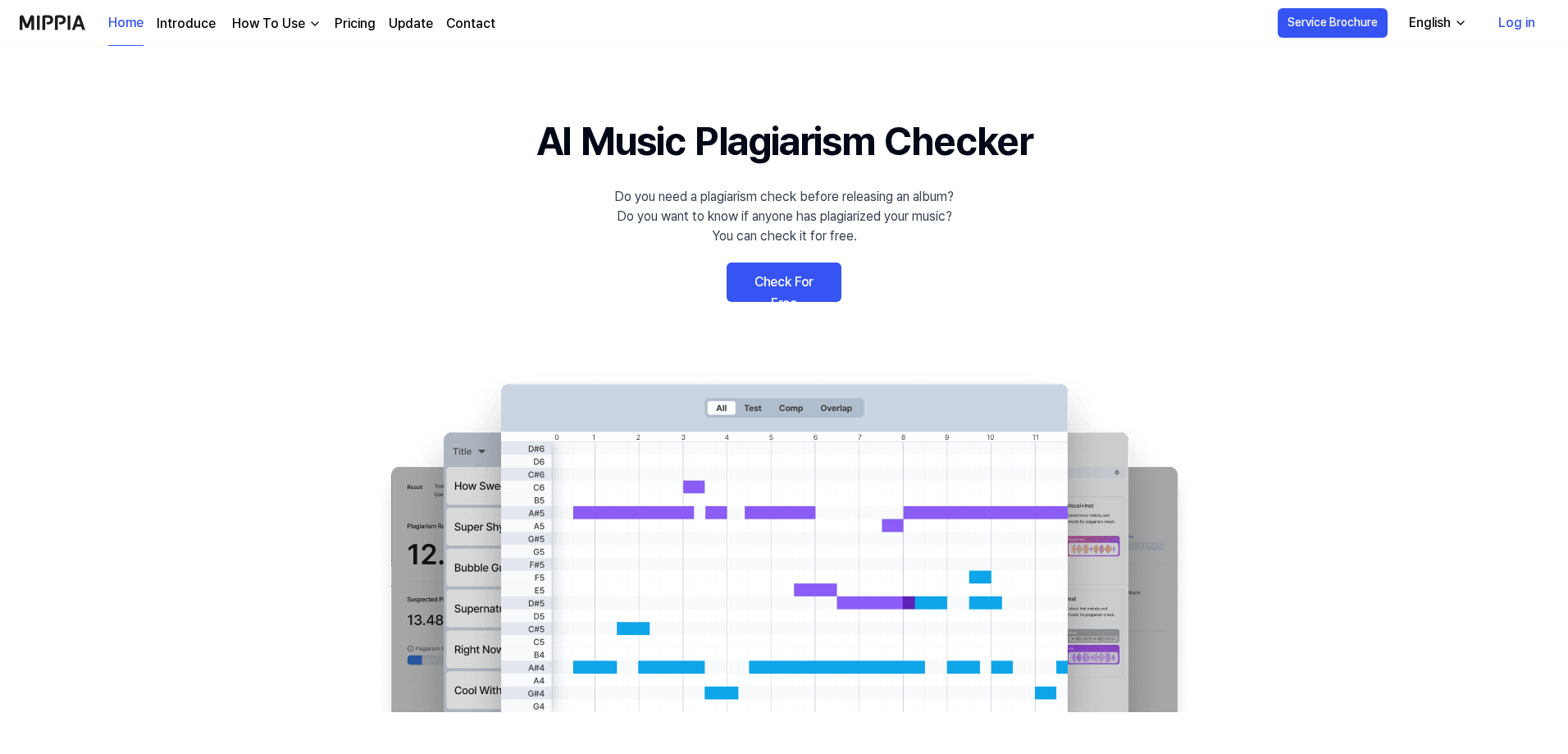
click at [784, 289] on link "Check For Free" at bounding box center [784, 282] width 115 height 39
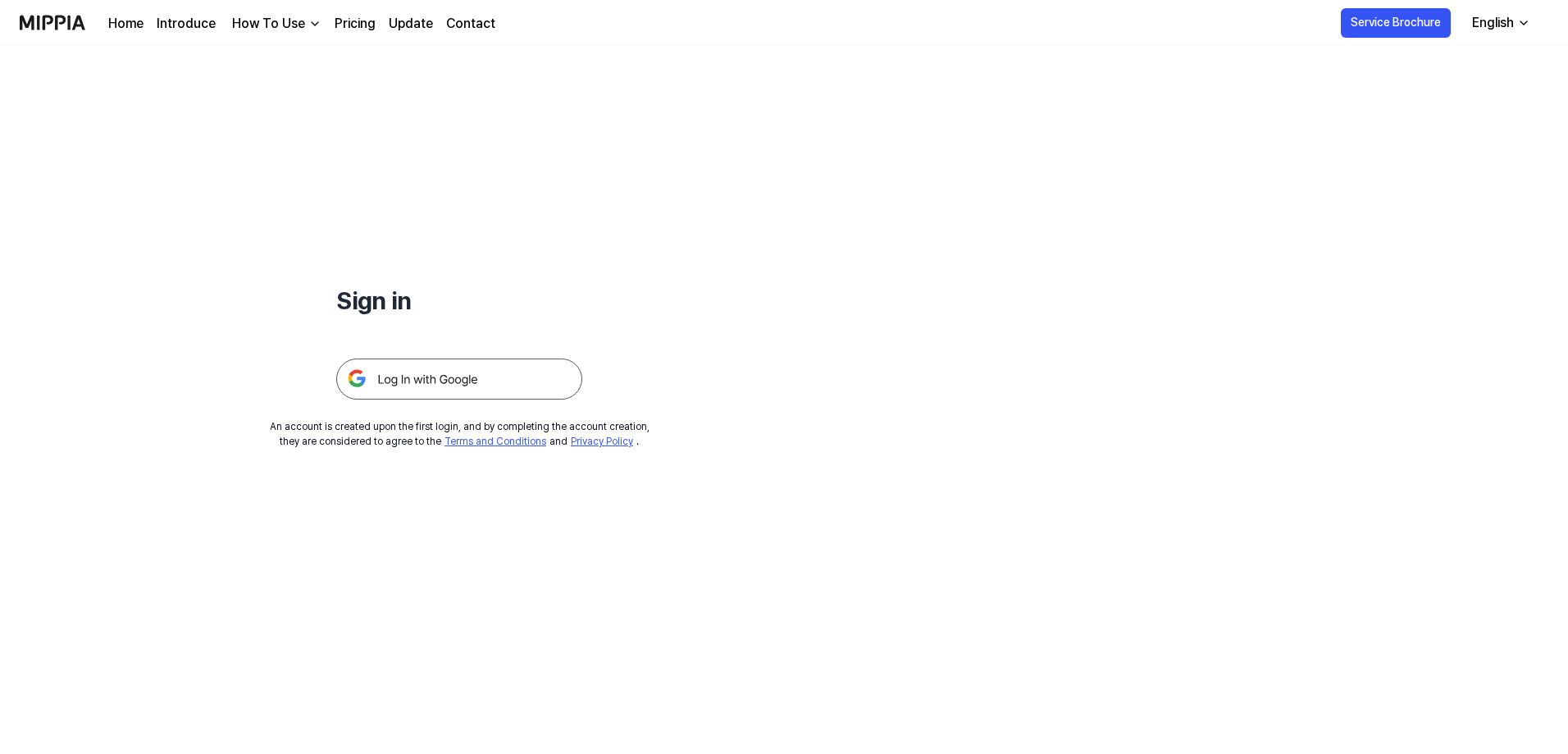
click at [438, 377] on img at bounding box center [458, 378] width 246 height 41
click at [357, 27] on link "Pricing" at bounding box center [355, 24] width 41 height 20
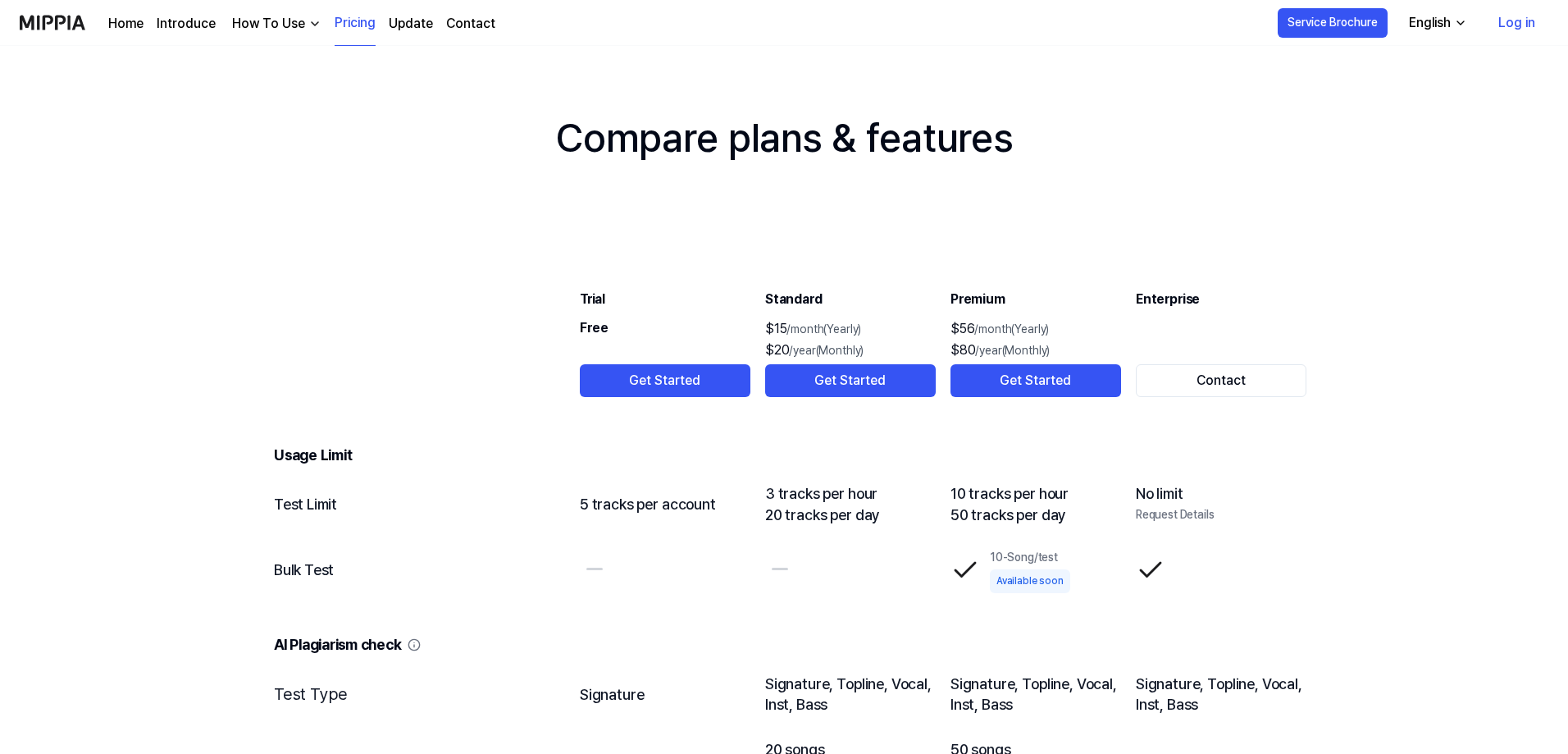
scroll to position [1558, 0]
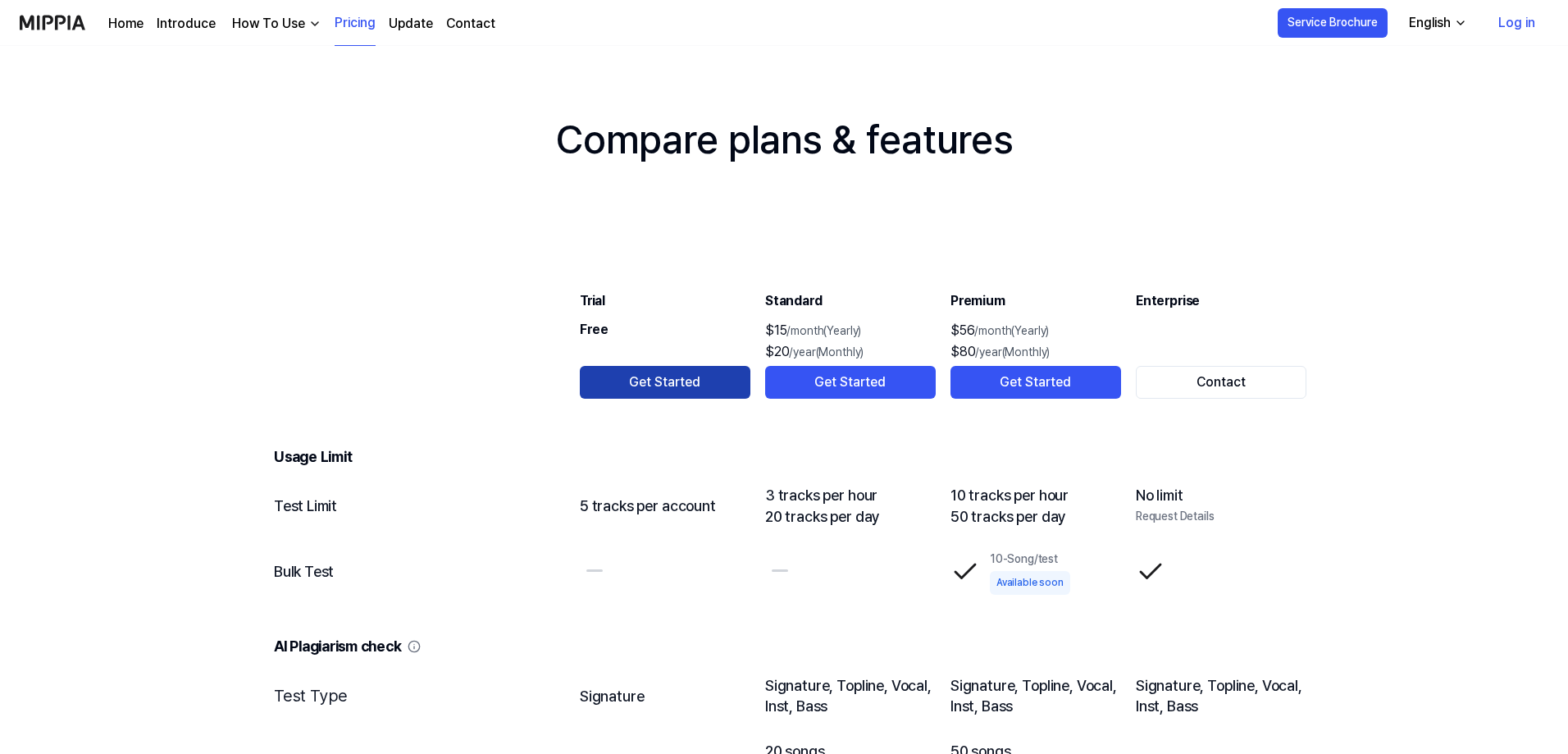
click at [664, 377] on button "Get Started" at bounding box center [665, 382] width 171 height 33
click at [664, 377] on button "Get Started" at bounding box center [665, 382] width 171 height 33
click at [663, 386] on button "Get Started" at bounding box center [665, 382] width 171 height 33
click at [859, 392] on button "Get Started" at bounding box center [851, 382] width 171 height 33
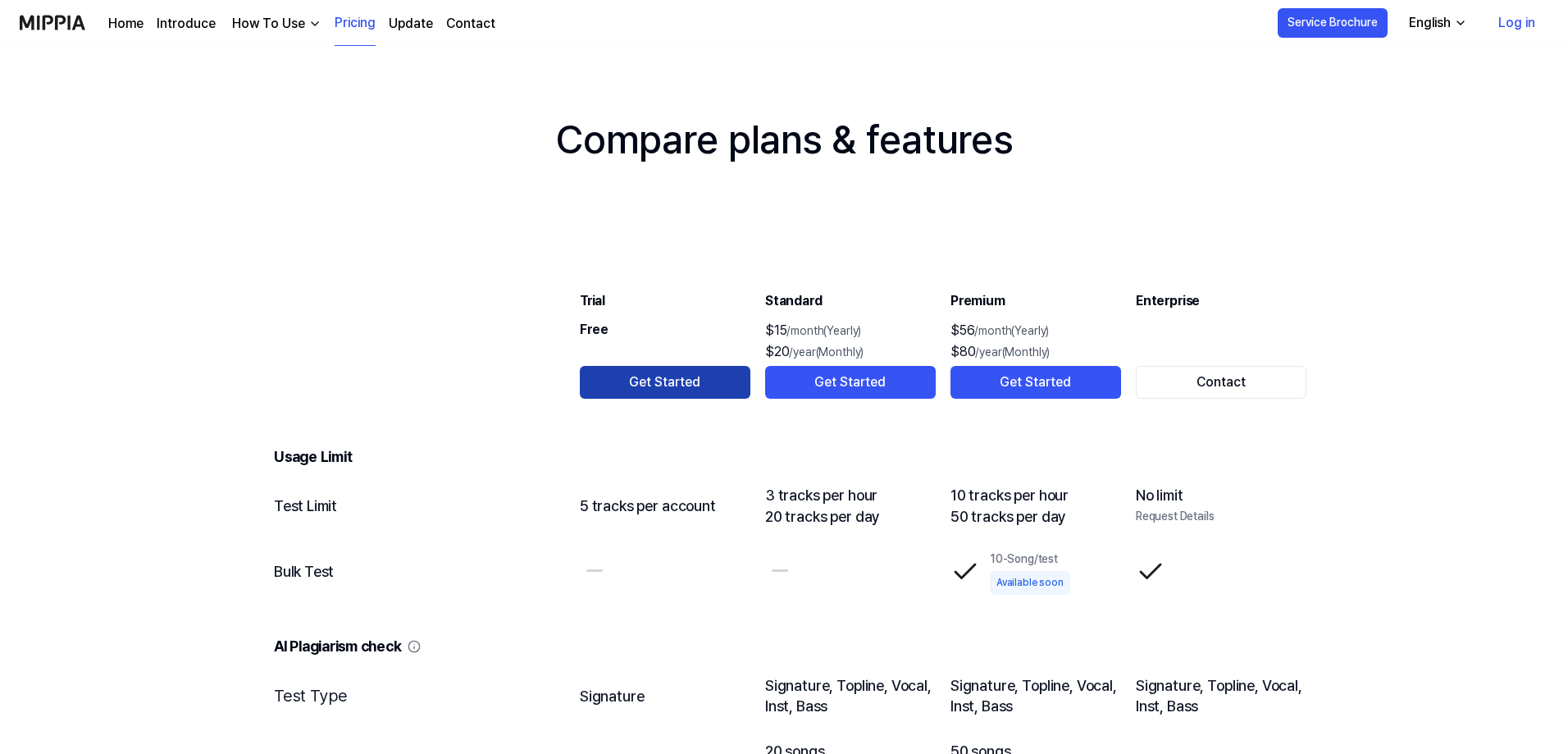
click at [619, 390] on button "Get Started" at bounding box center [665, 382] width 171 height 33
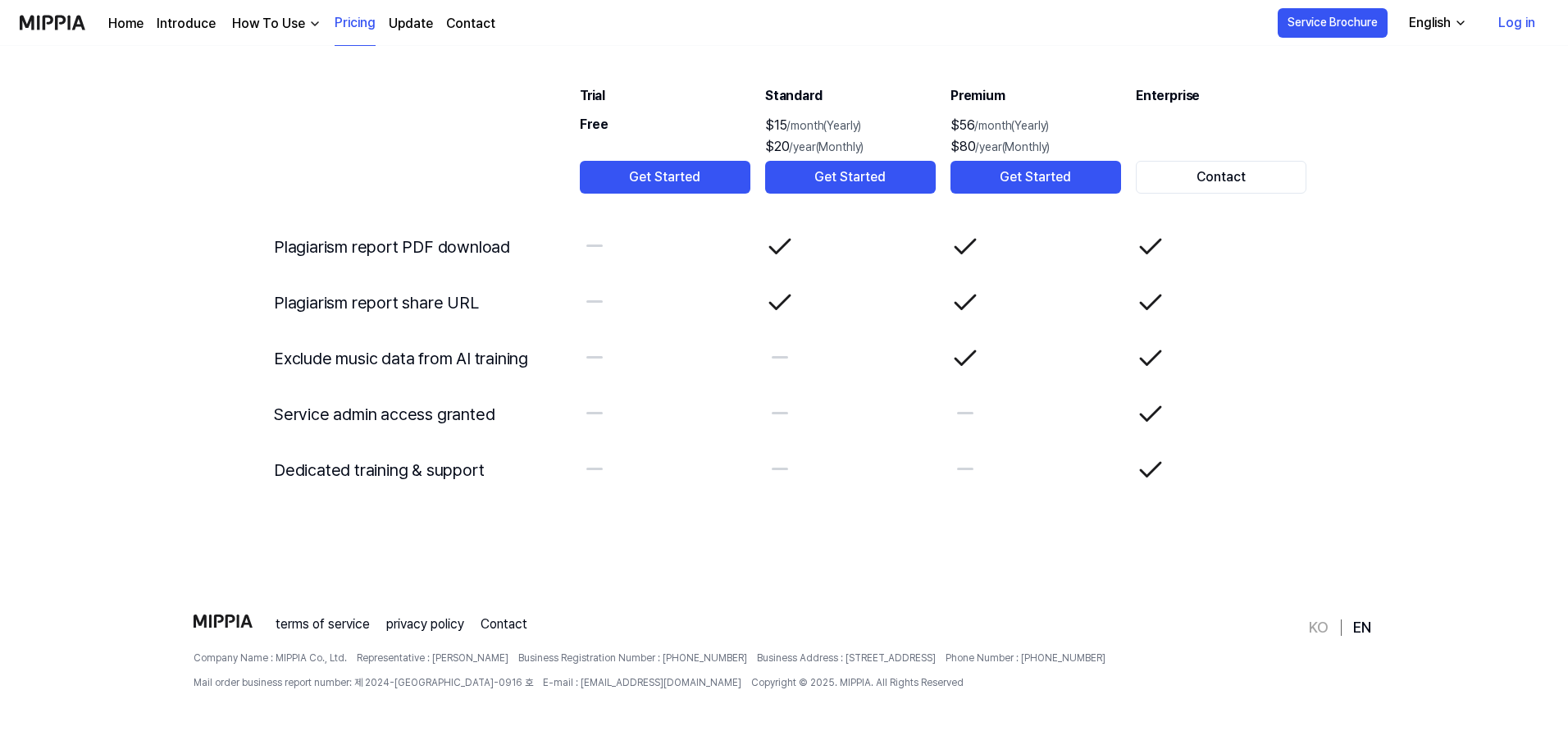
scroll to position [2213, 0]
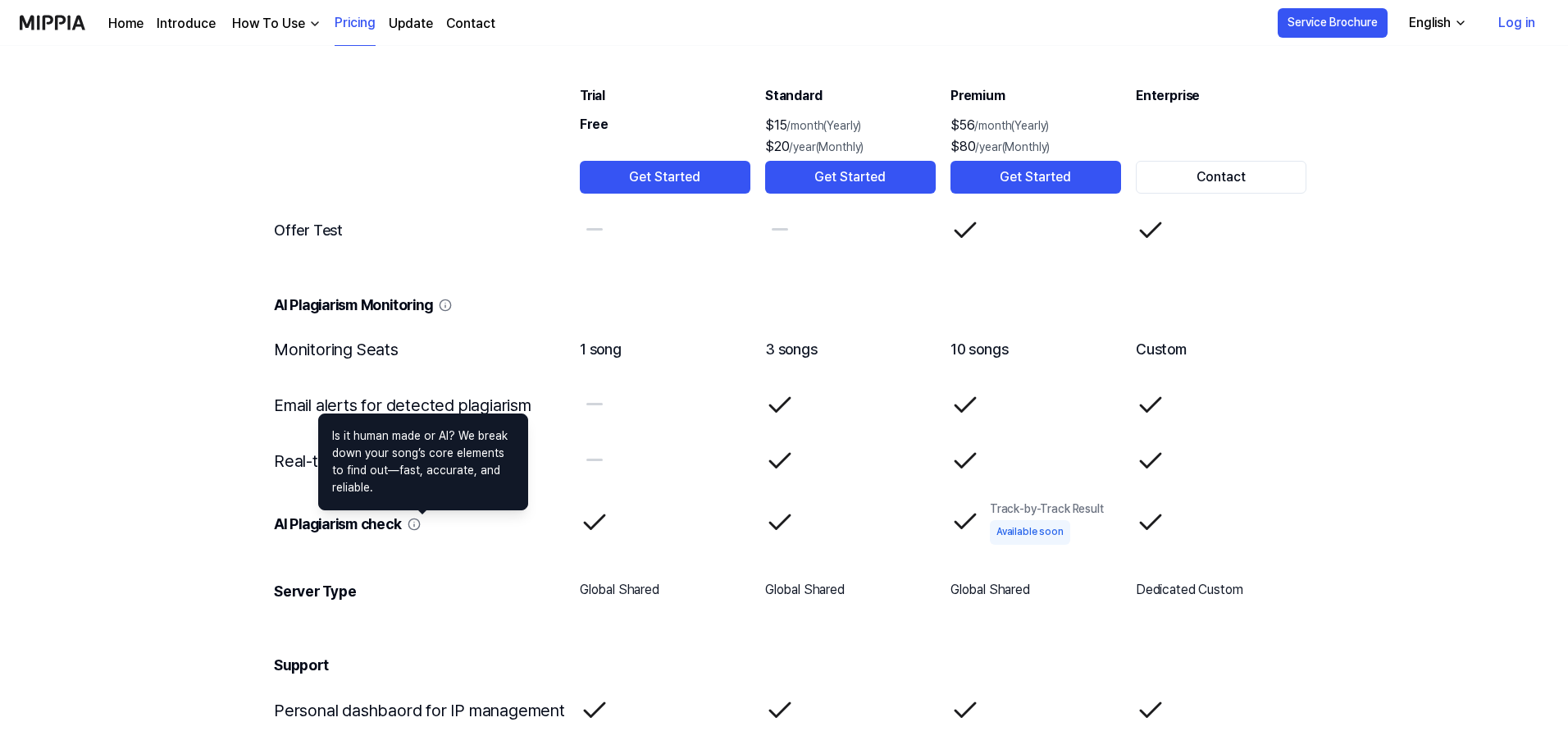
click at [421, 526] on icon at bounding box center [415, 524] width 13 height 13
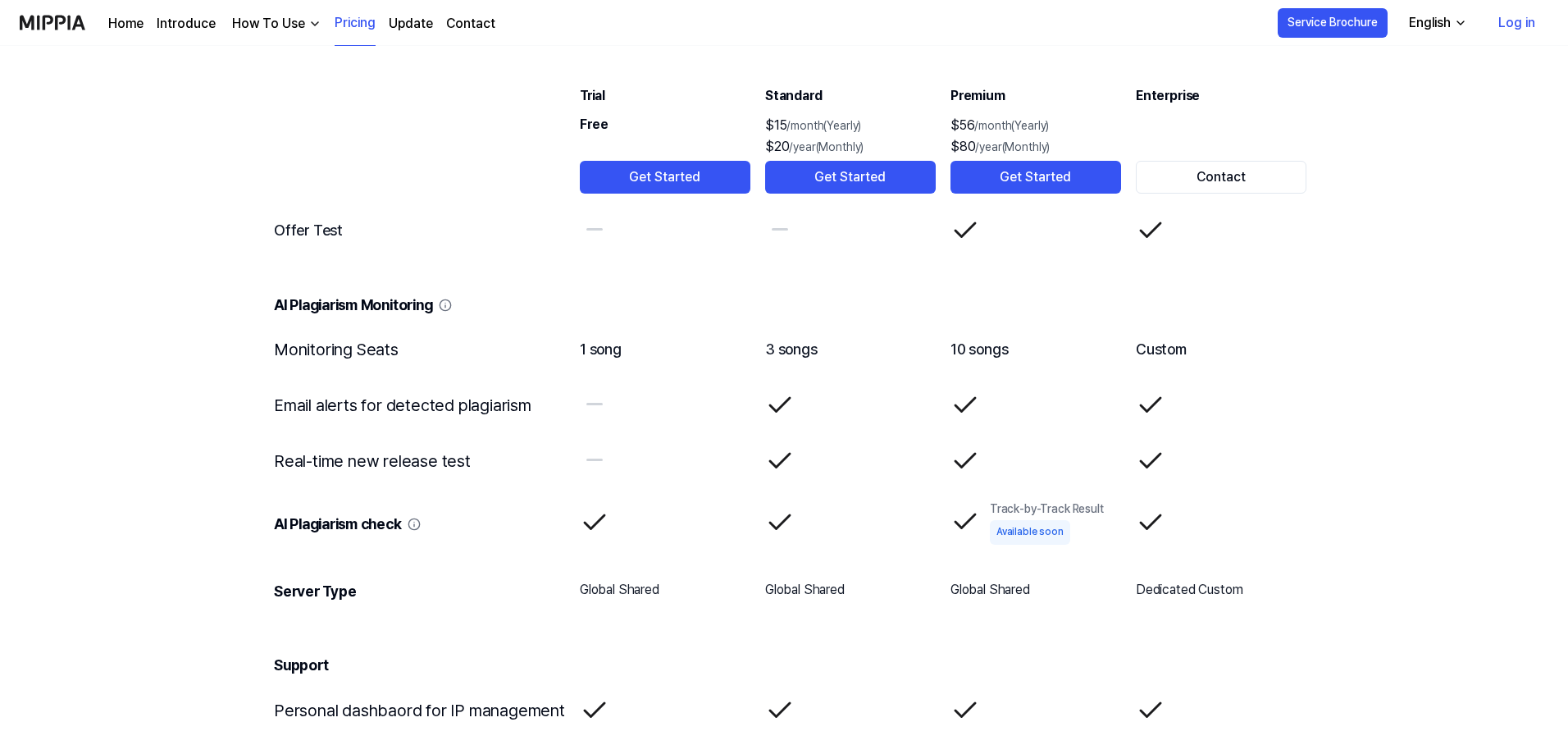
scroll to position [1885, 0]
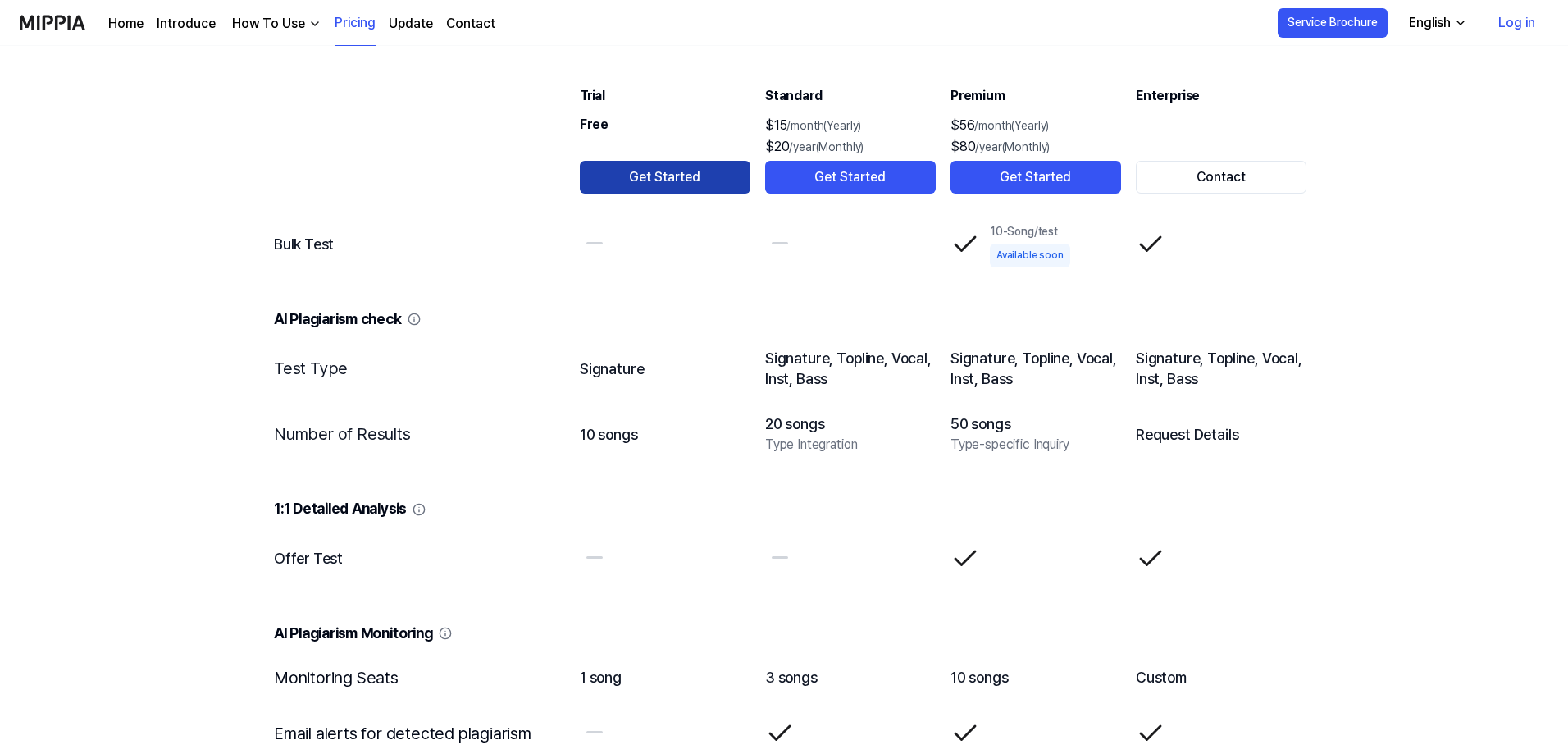
click at [673, 173] on button "Get Started" at bounding box center [665, 176] width 171 height 33
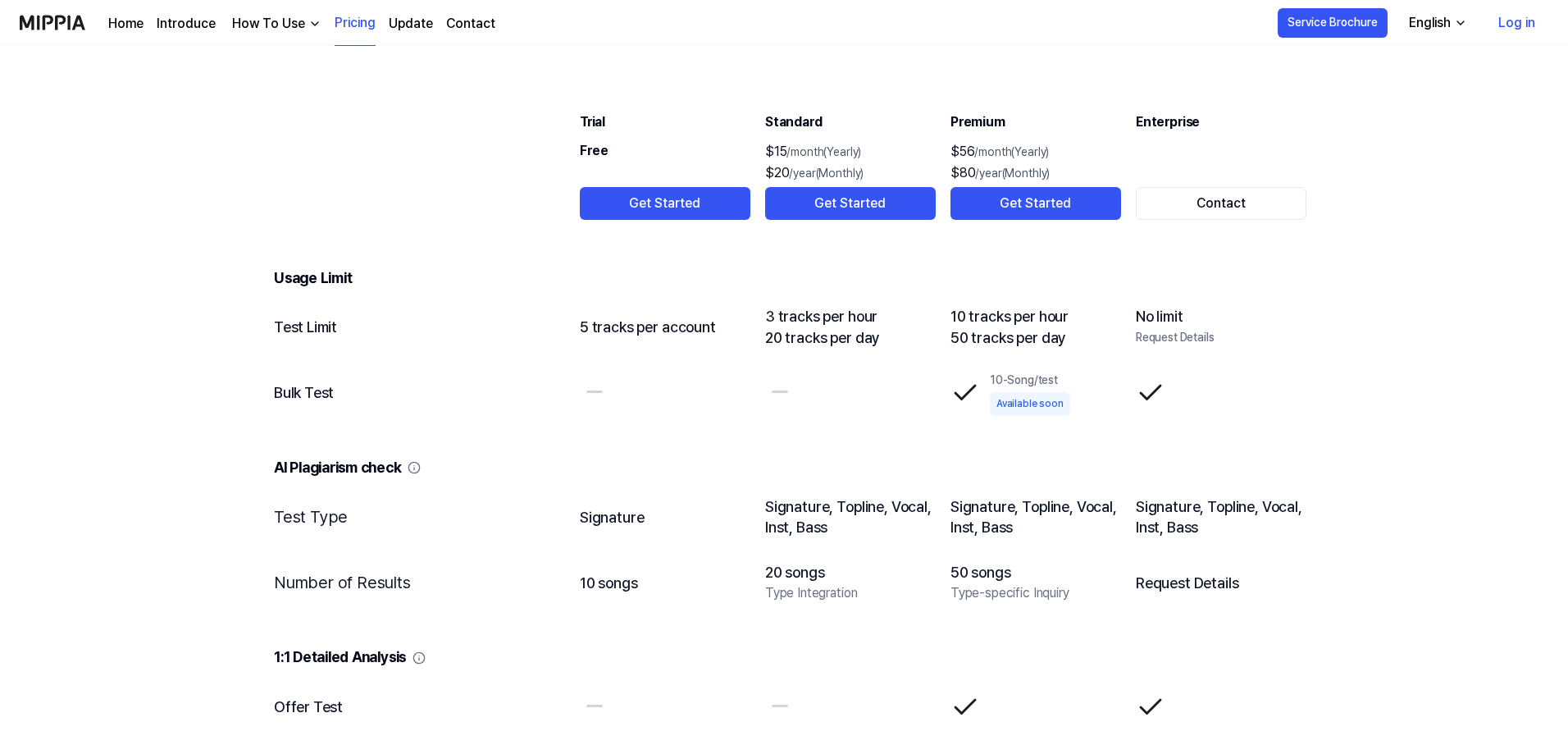
scroll to position [1557, 0]
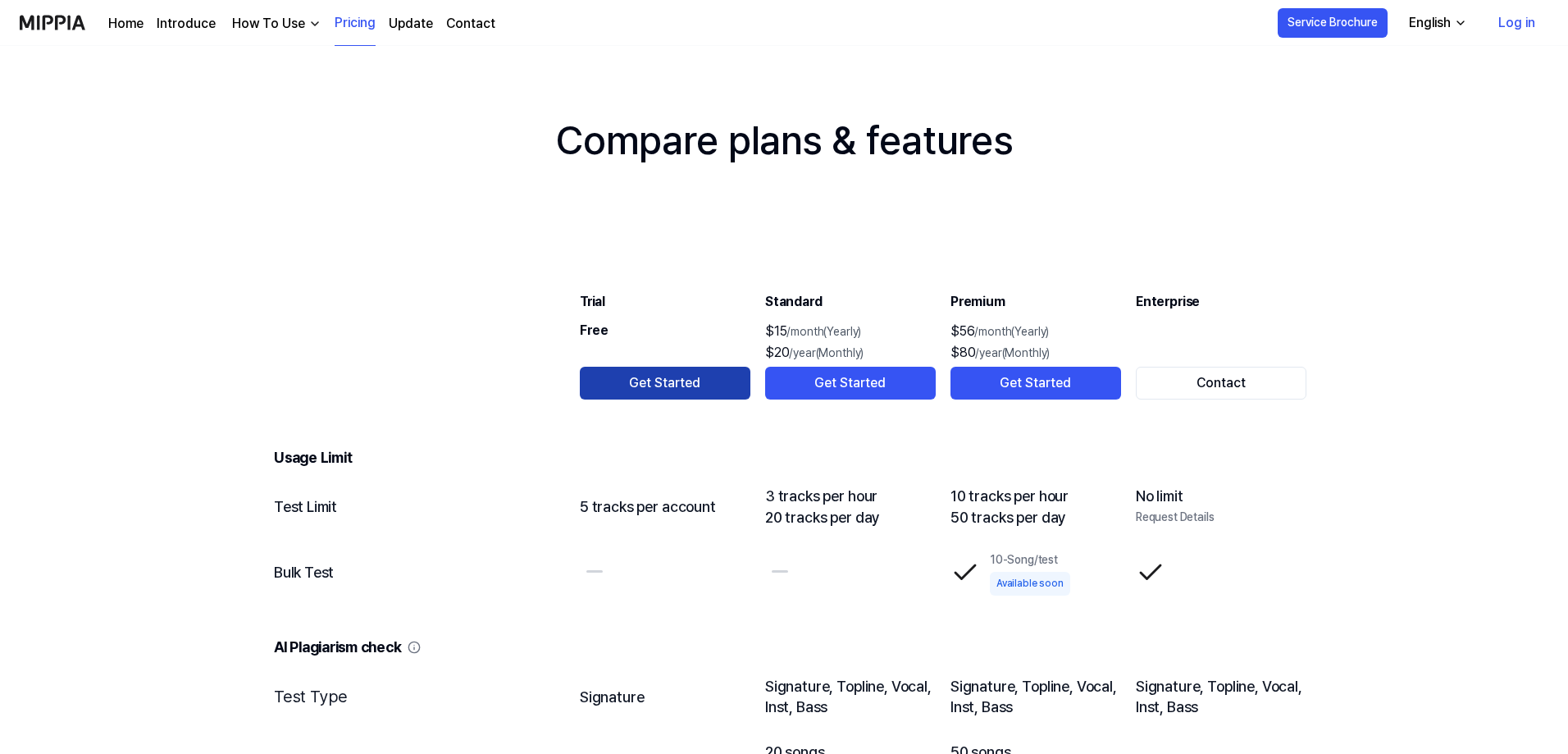
click at [663, 375] on button "Get Started" at bounding box center [665, 382] width 171 height 33
click at [1354, 21] on button "Service Brochure" at bounding box center [1333, 23] width 110 height 29
click at [1517, 23] on link "Log in" at bounding box center [1517, 23] width 64 height 46
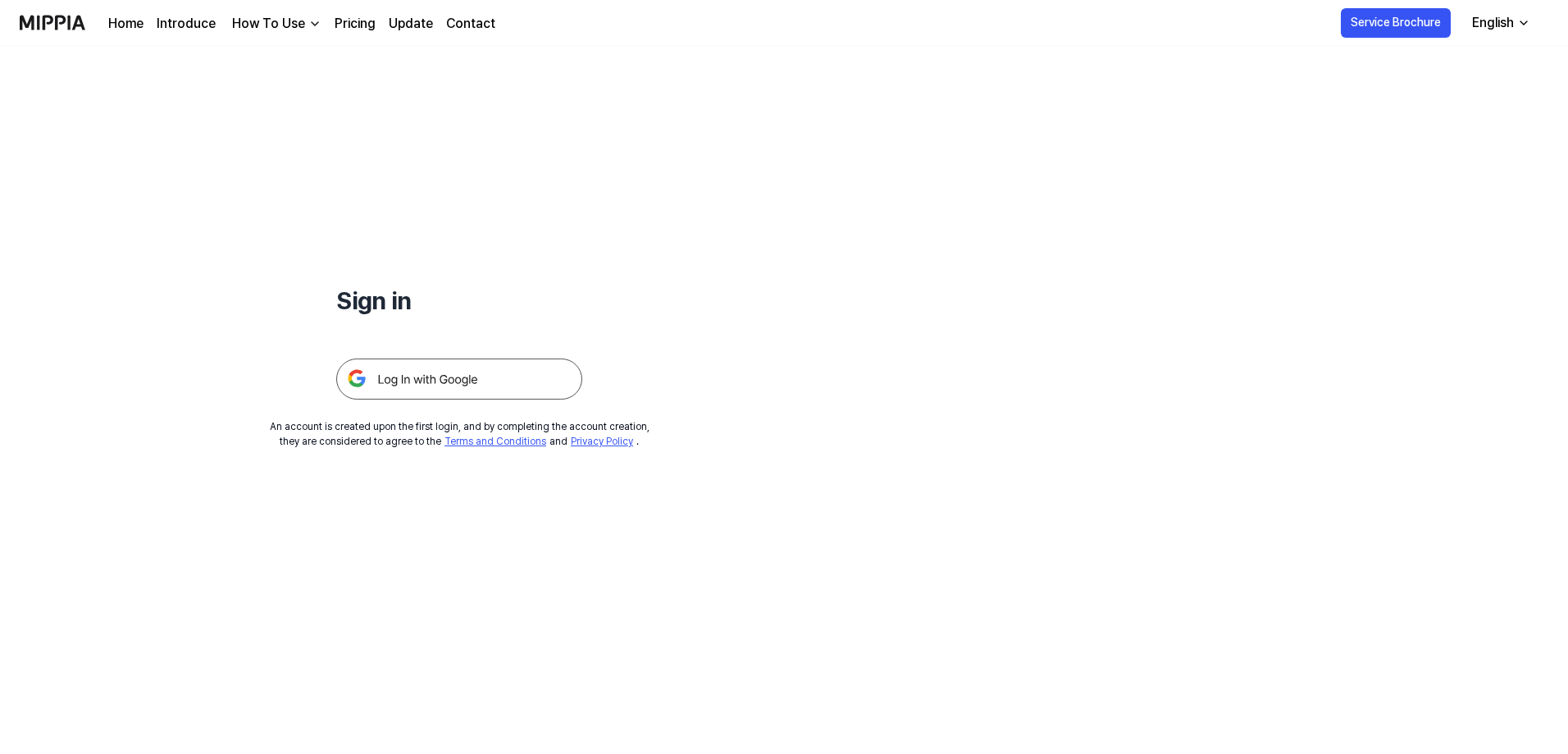
click at [285, 21] on div "How To Use" at bounding box center [268, 24] width 80 height 20
click at [242, 157] on link "Detect AI" at bounding box center [272, 158] width 157 height 33
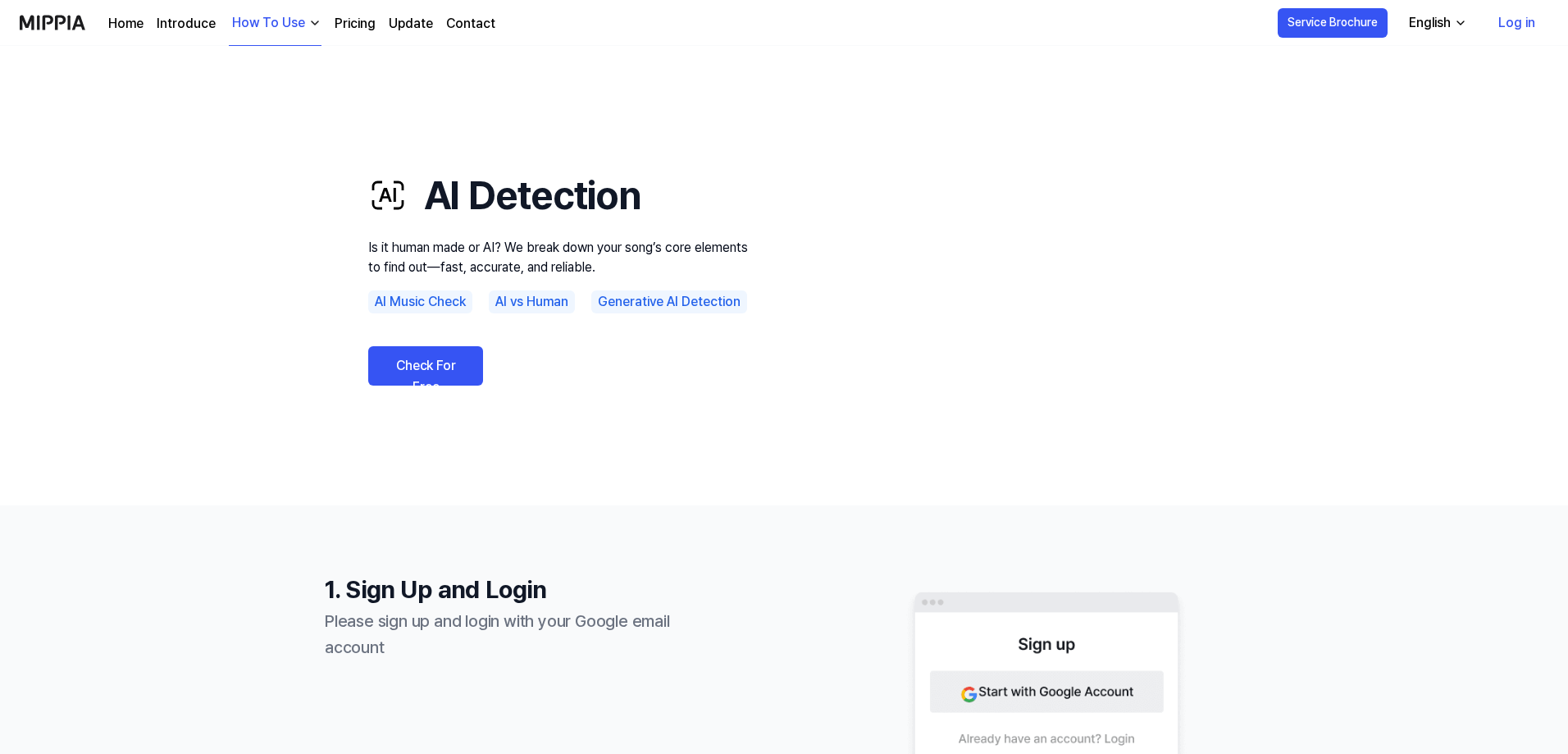
click at [438, 373] on link "Check For Free" at bounding box center [425, 365] width 115 height 39
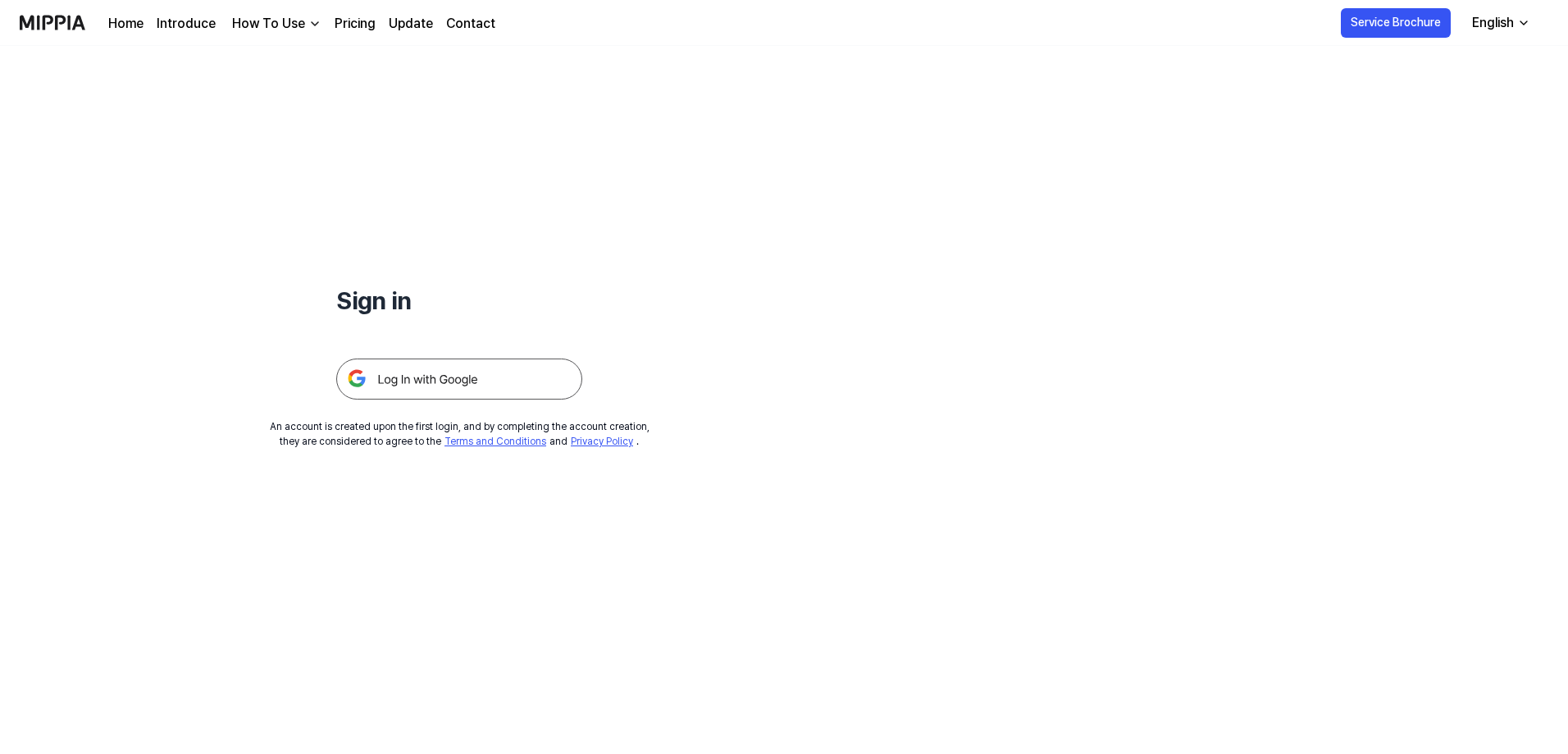
click at [417, 379] on img at bounding box center [458, 378] width 246 height 41
